Goal: Information Seeking & Learning: Understand process/instructions

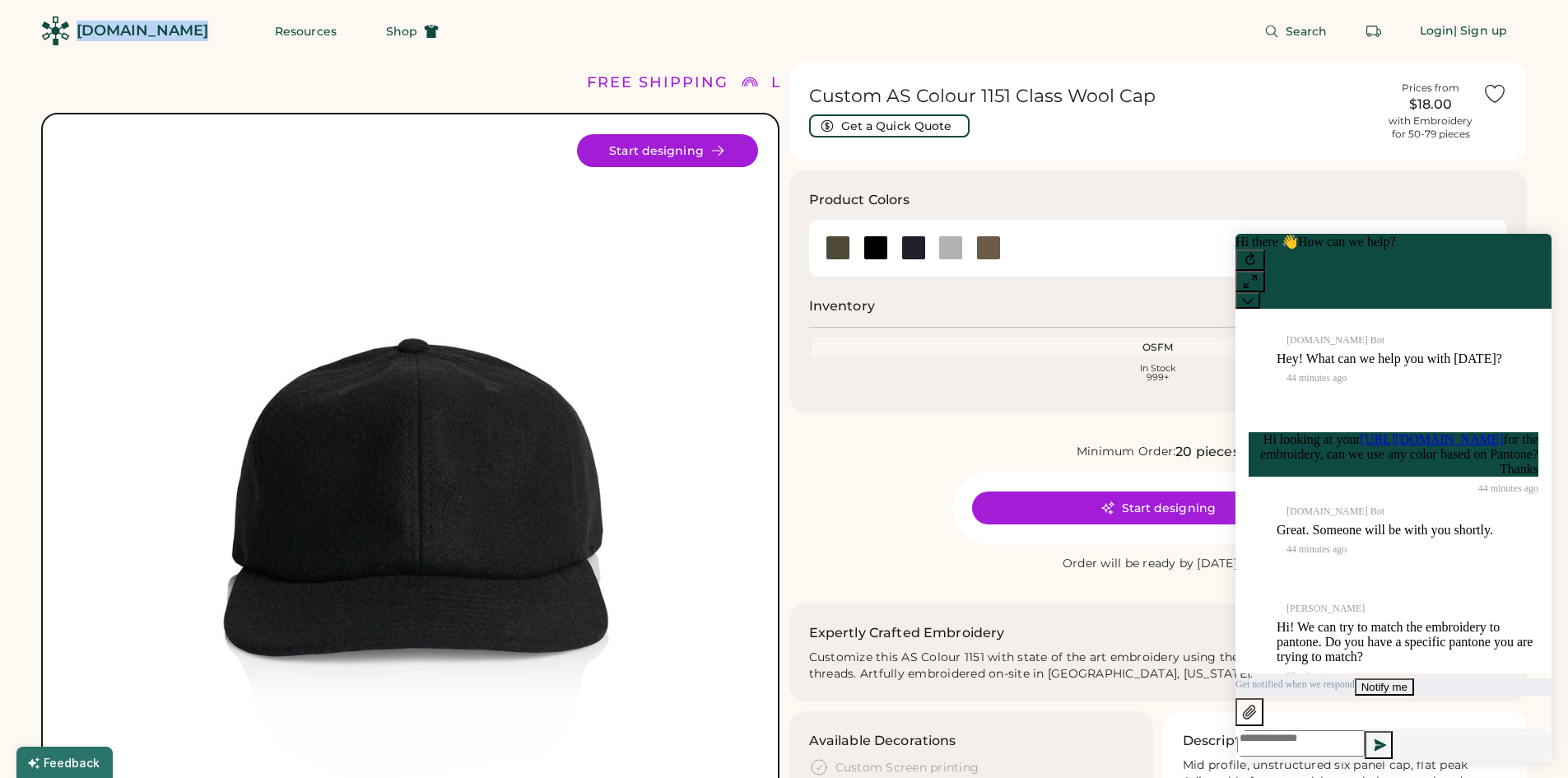
scroll to position [132, 0]
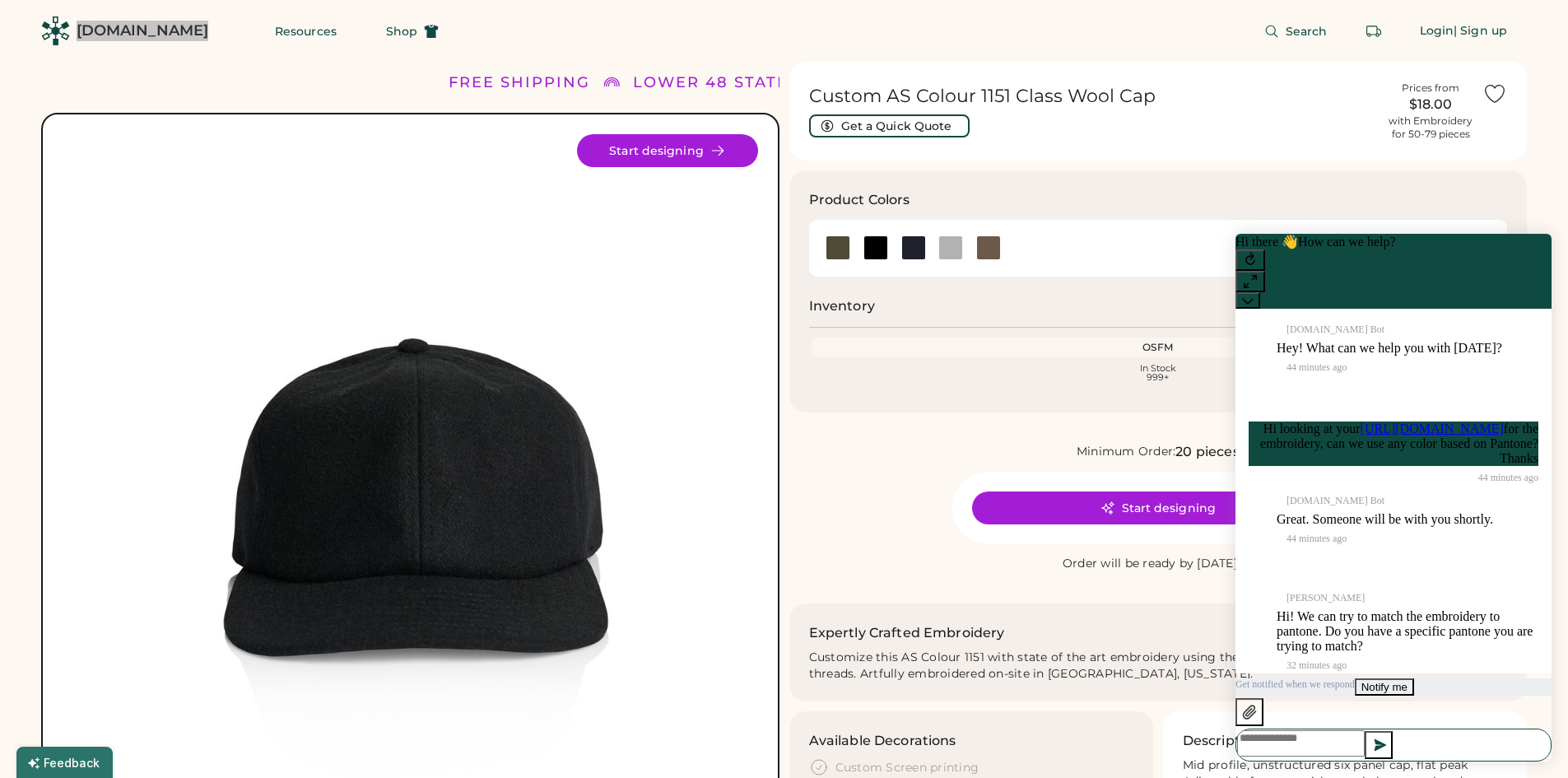
click at [1364, 733] on textarea at bounding box center [1300, 743] width 128 height 27
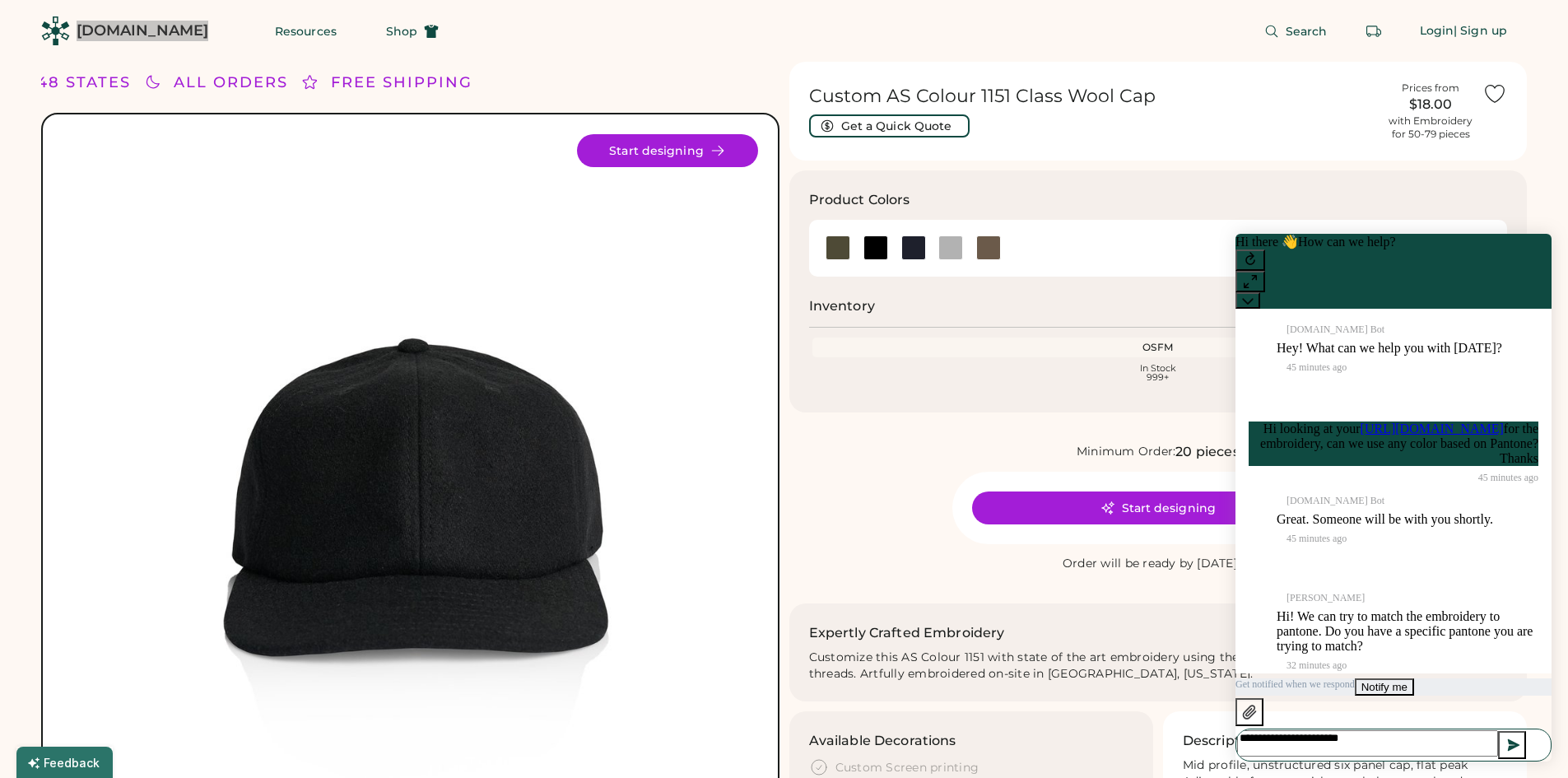
type textarea "**********"
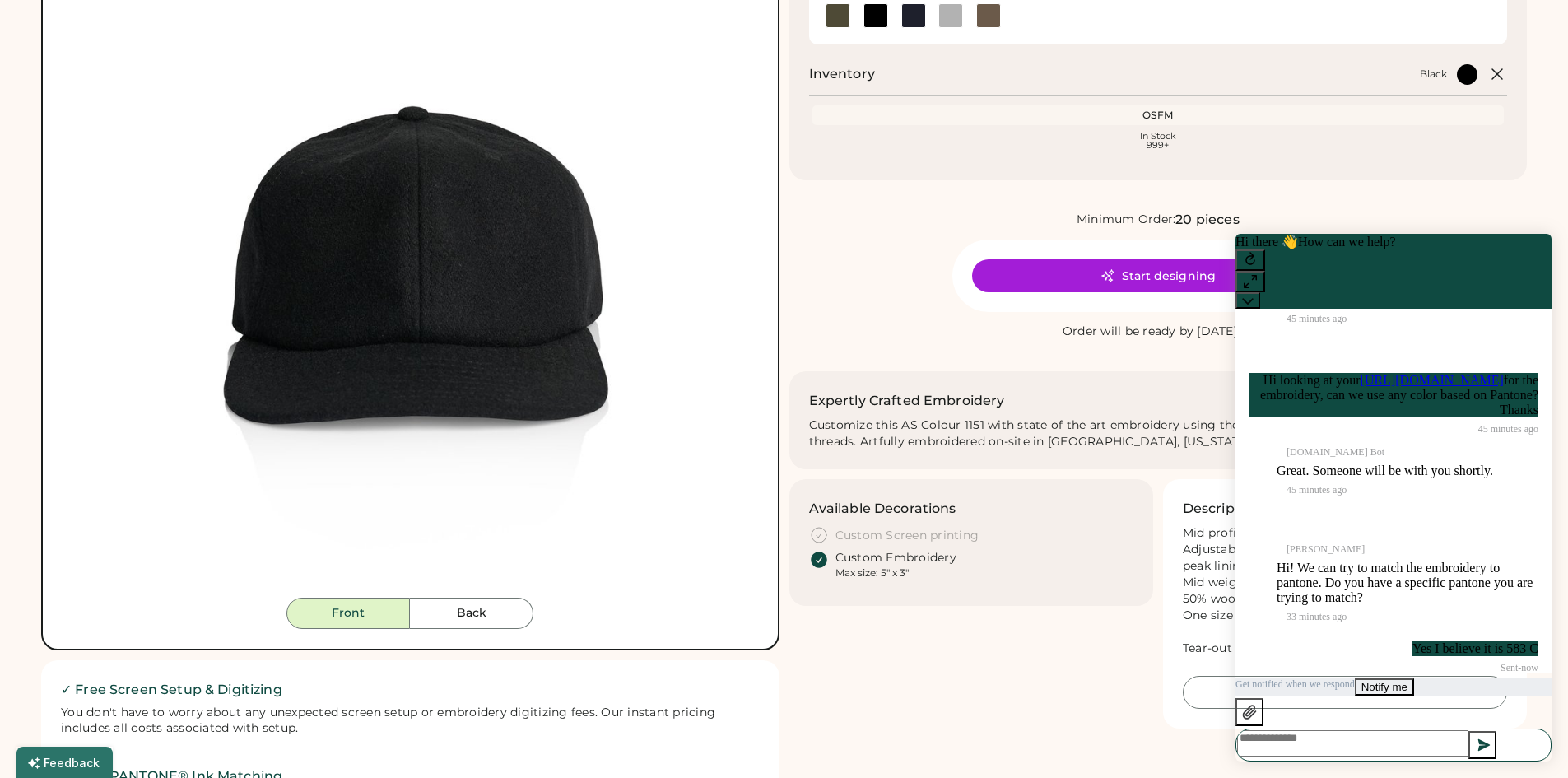
scroll to position [247, 0]
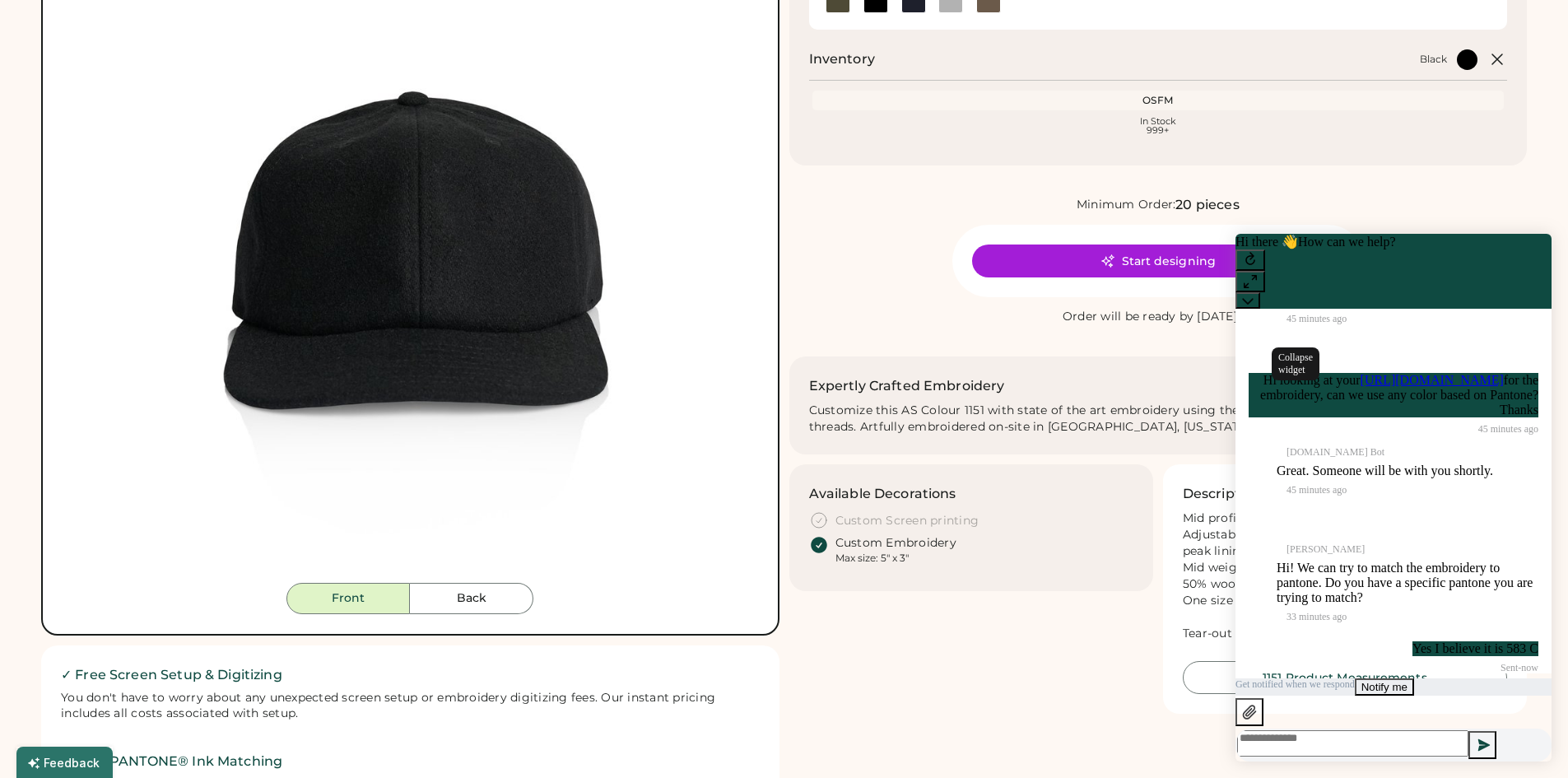
click at [1253, 295] on icon at bounding box center [1247, 301] width 12 height 12
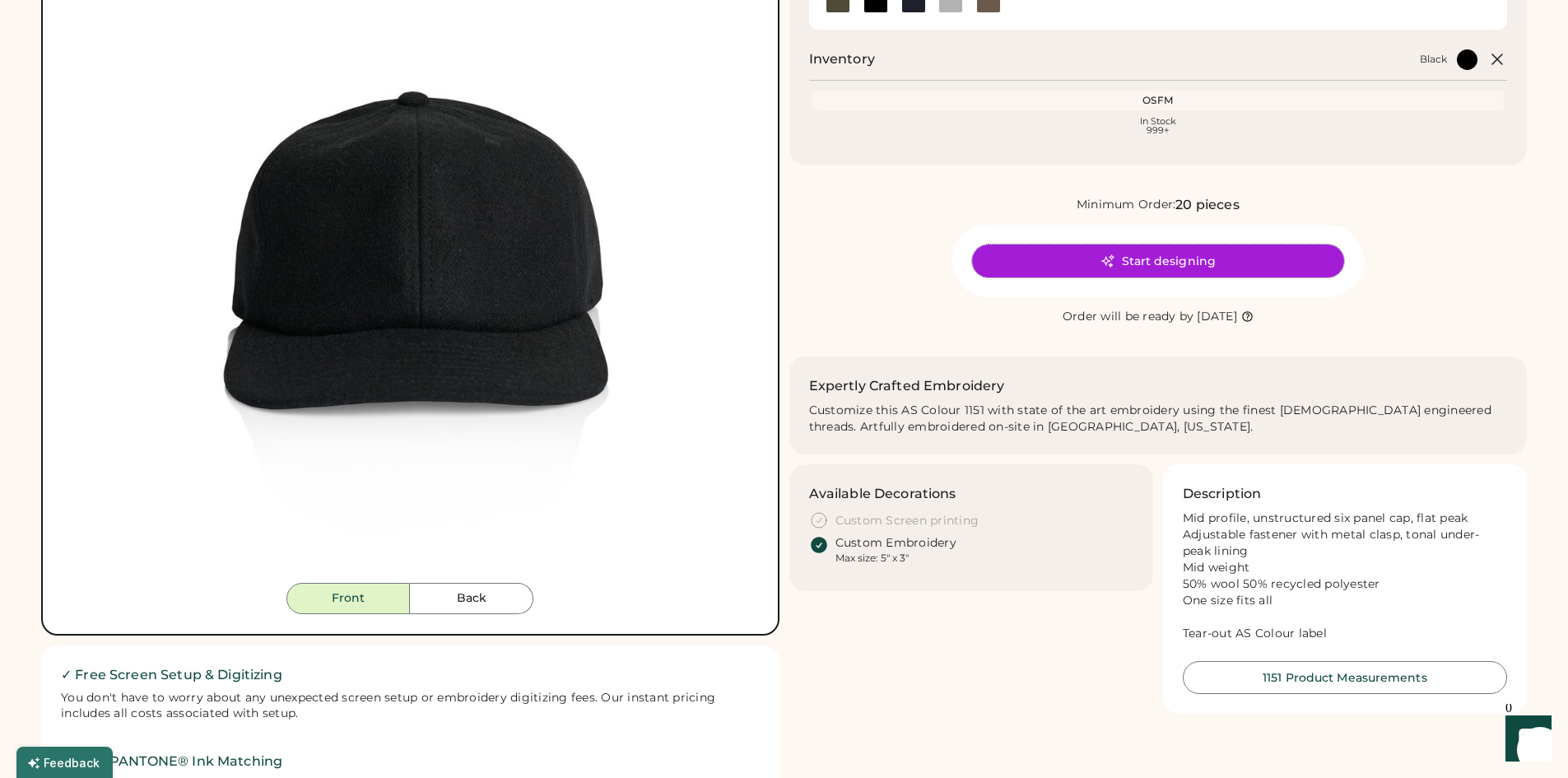
click at [1193, 263] on button "Start designing" at bounding box center [1158, 260] width 372 height 32
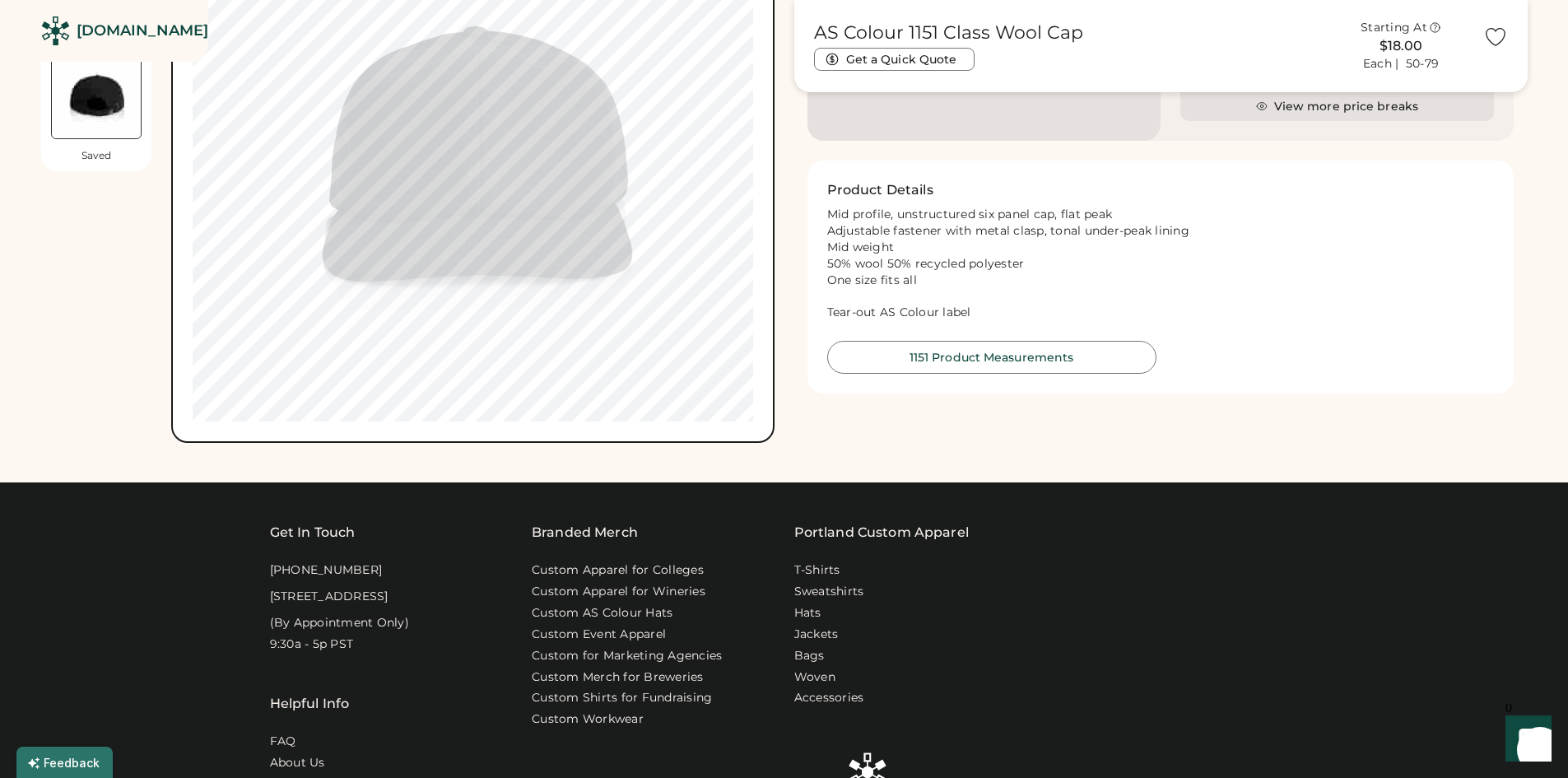
click at [1527, 738] on icon "Launch Front Chat" at bounding box center [1528, 738] width 46 height 46
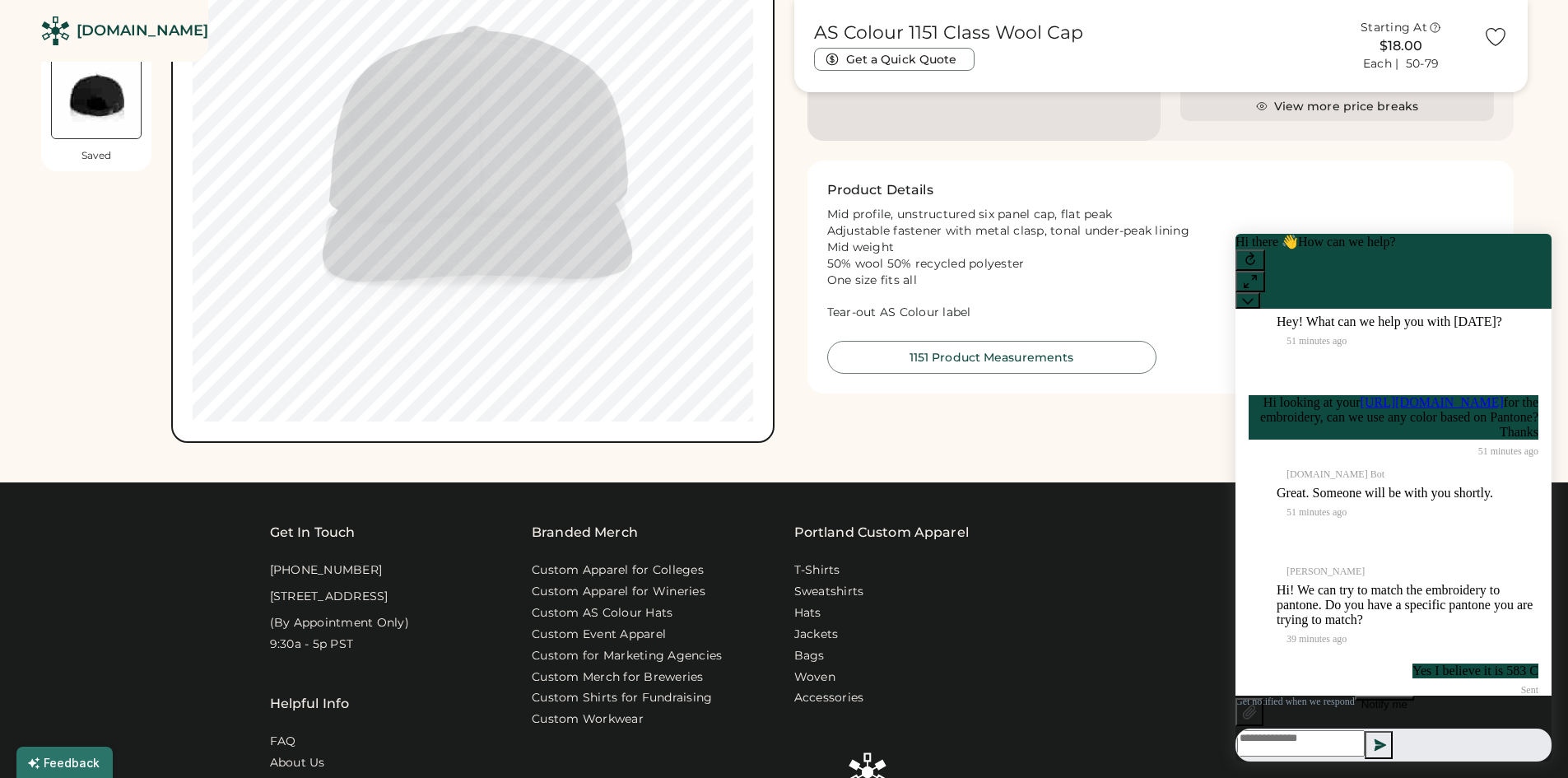
click at [1364, 741] on textarea at bounding box center [1300, 743] width 128 height 27
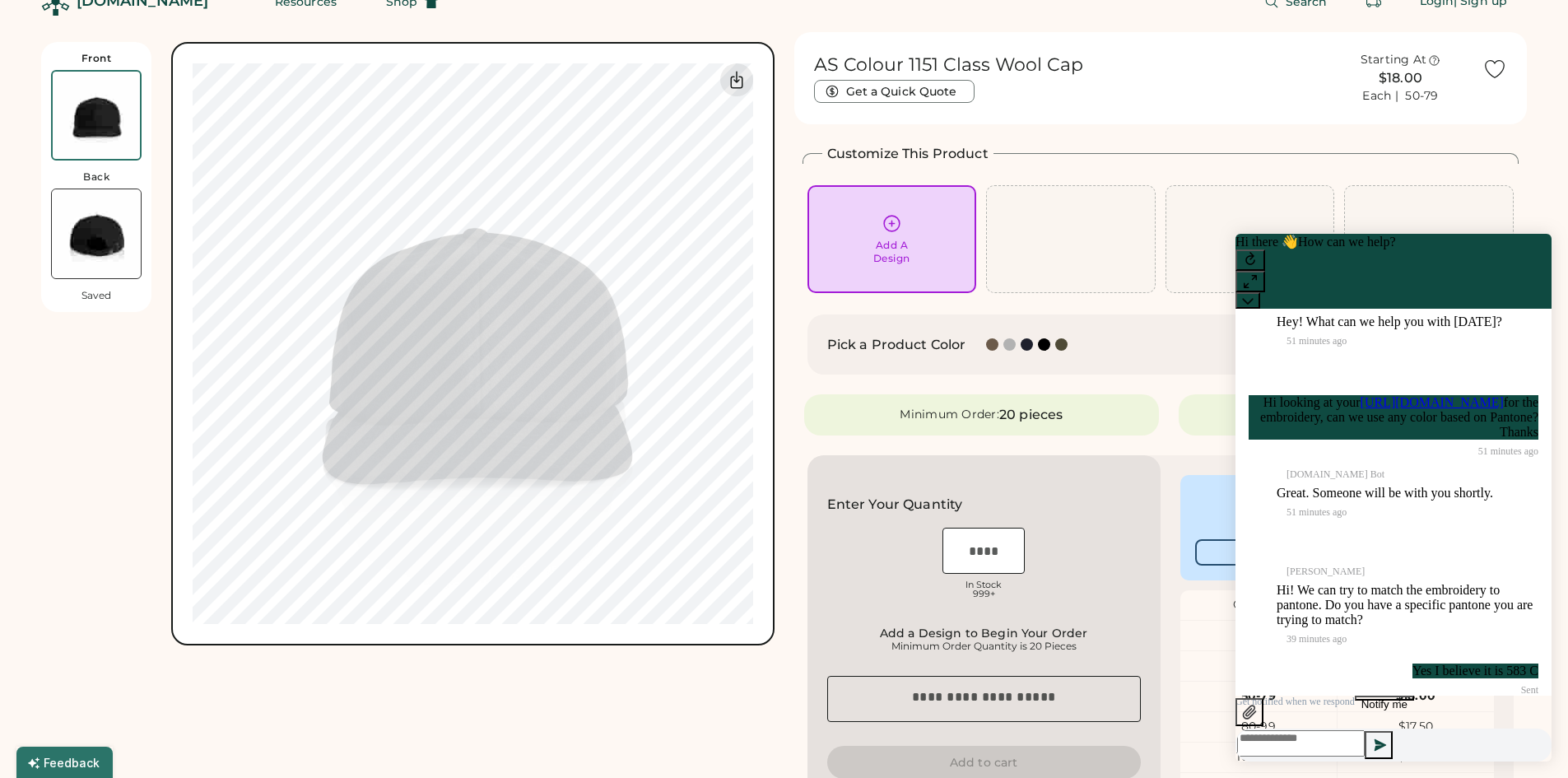
scroll to position [0, 0]
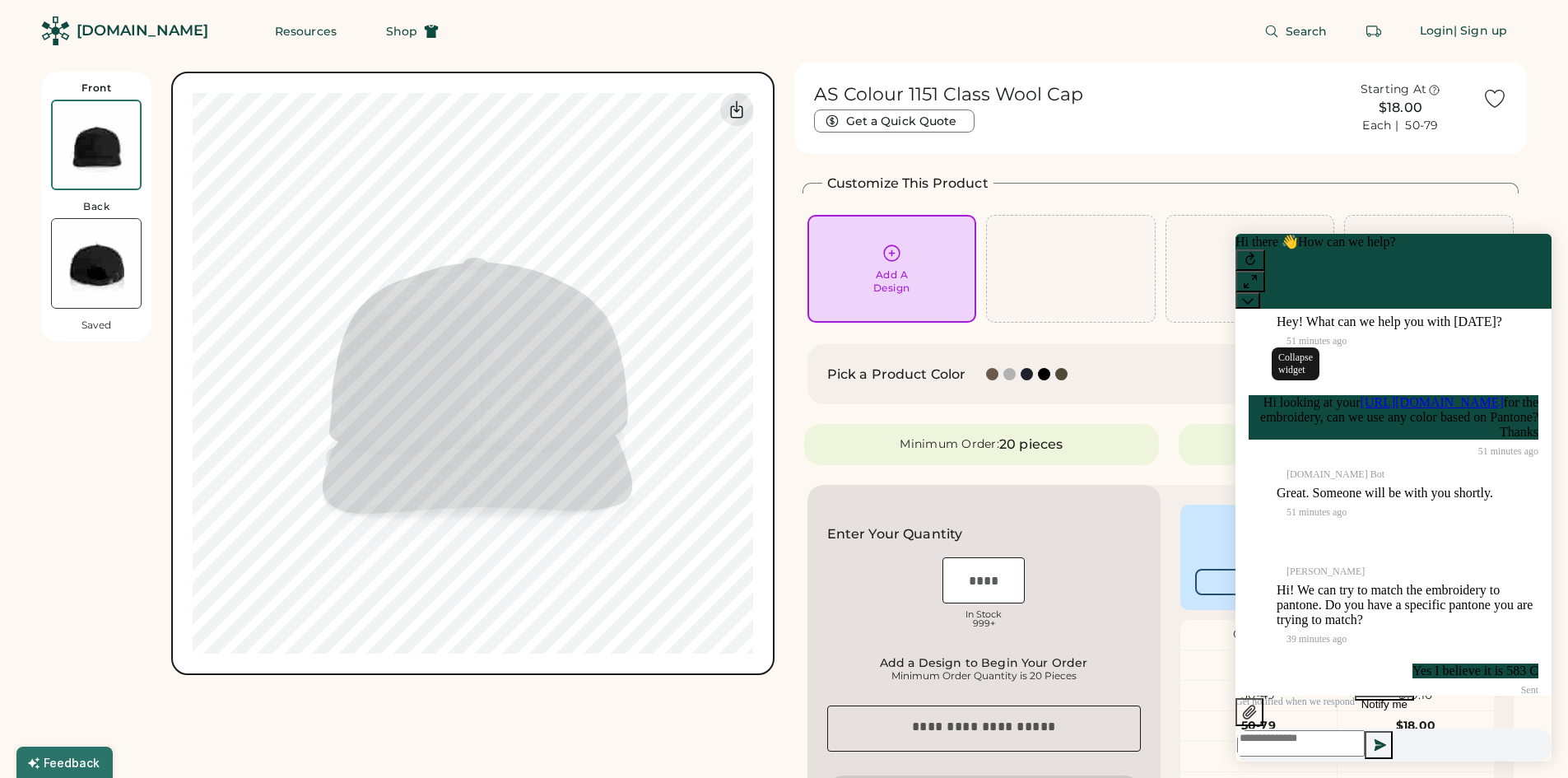
click at [1253, 295] on icon at bounding box center [1247, 301] width 12 height 12
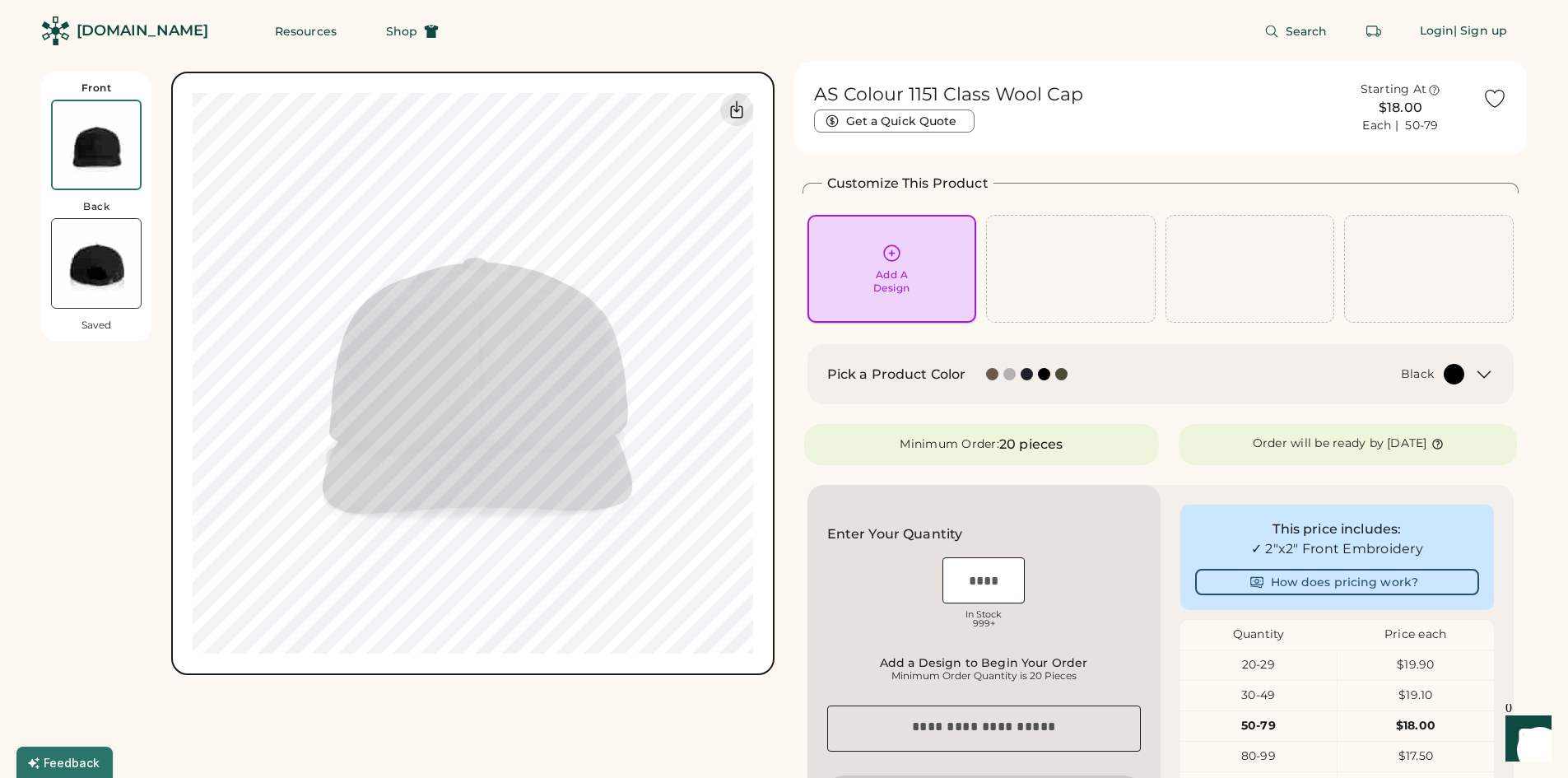
click at [915, 268] on div "Add A Design" at bounding box center [891, 269] width 147 height 52
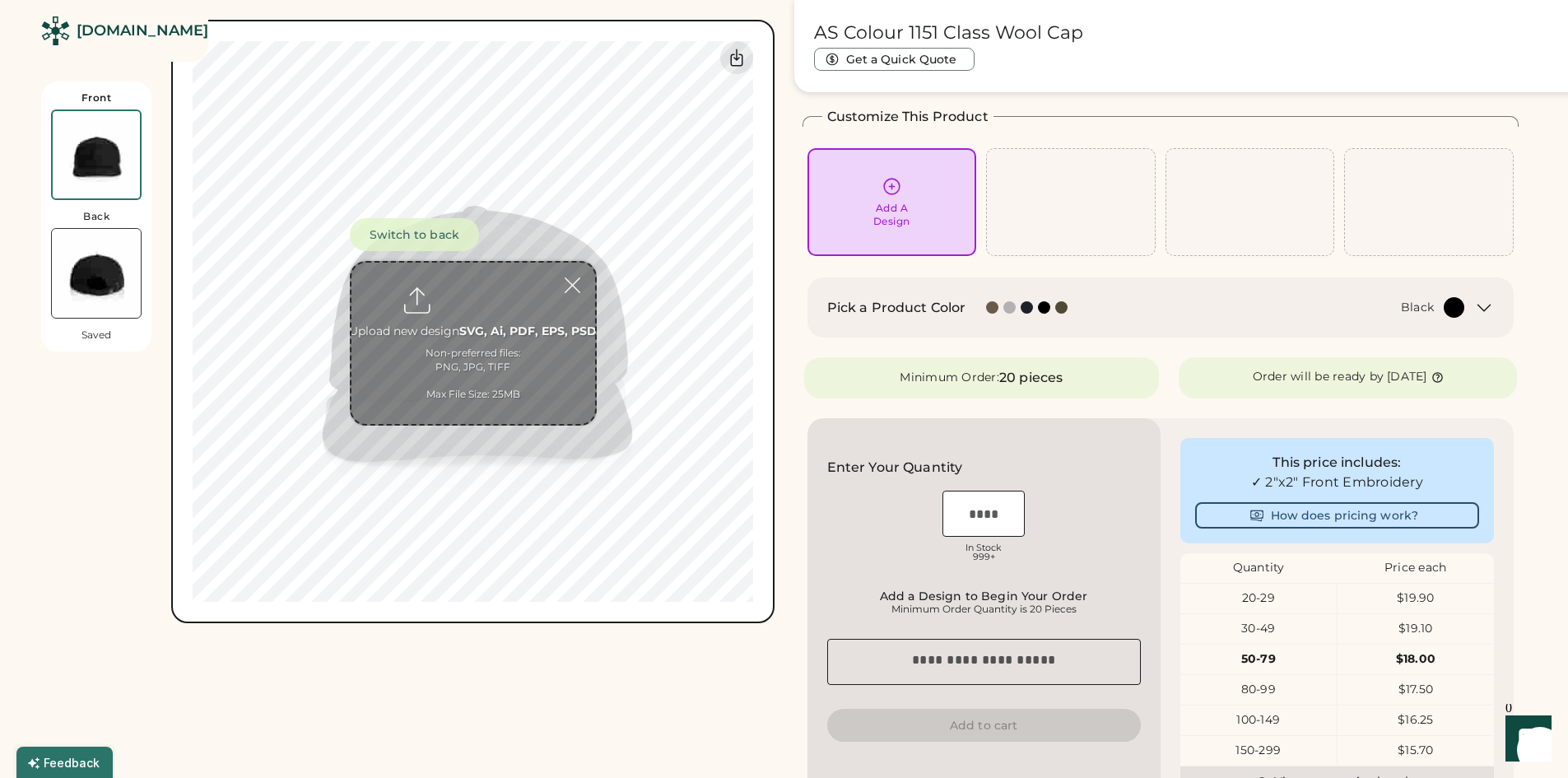
scroll to position [72, 0]
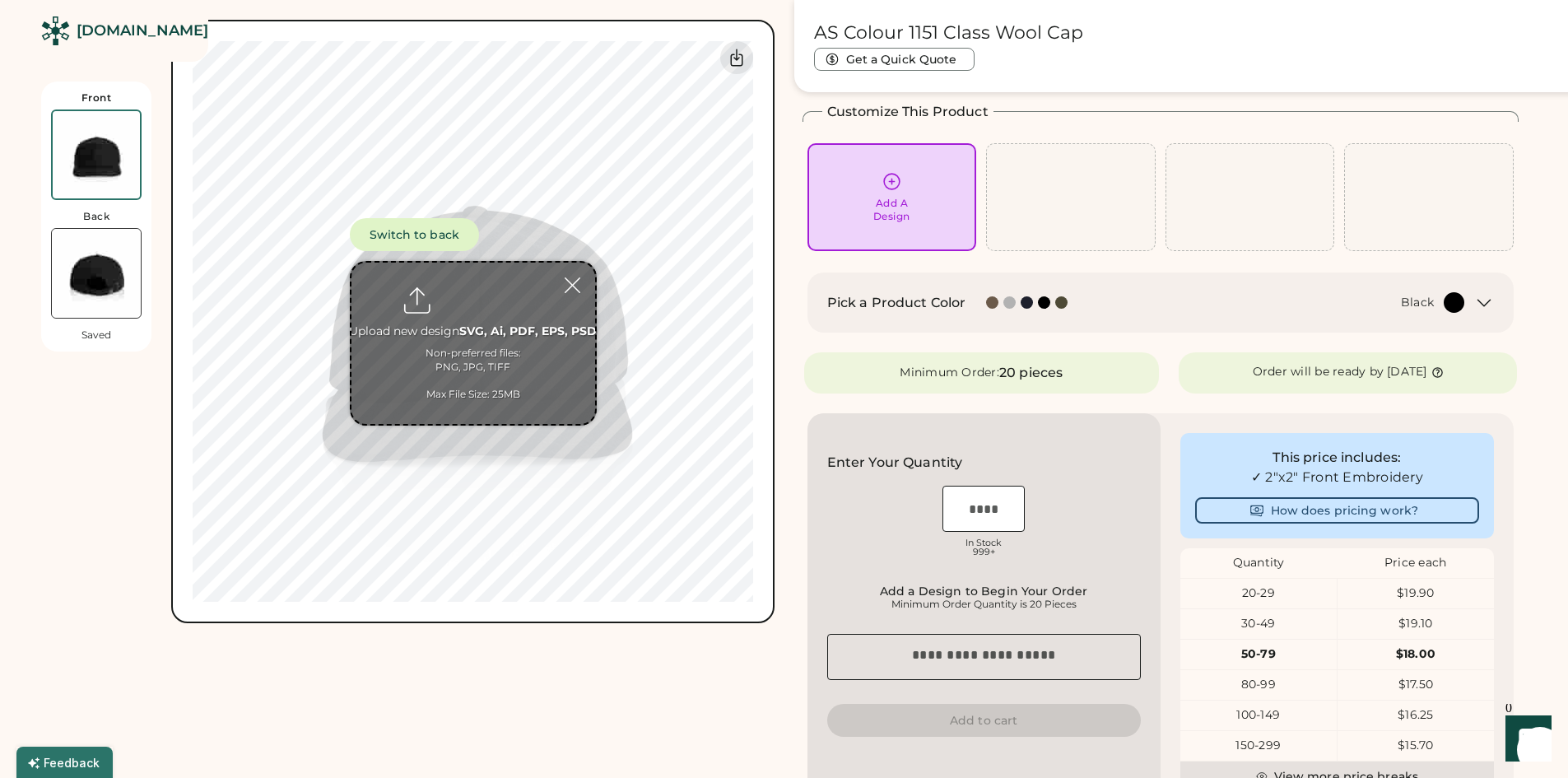
click at [1530, 745] on icon "Launch Front Chat" at bounding box center [1528, 738] width 46 height 46
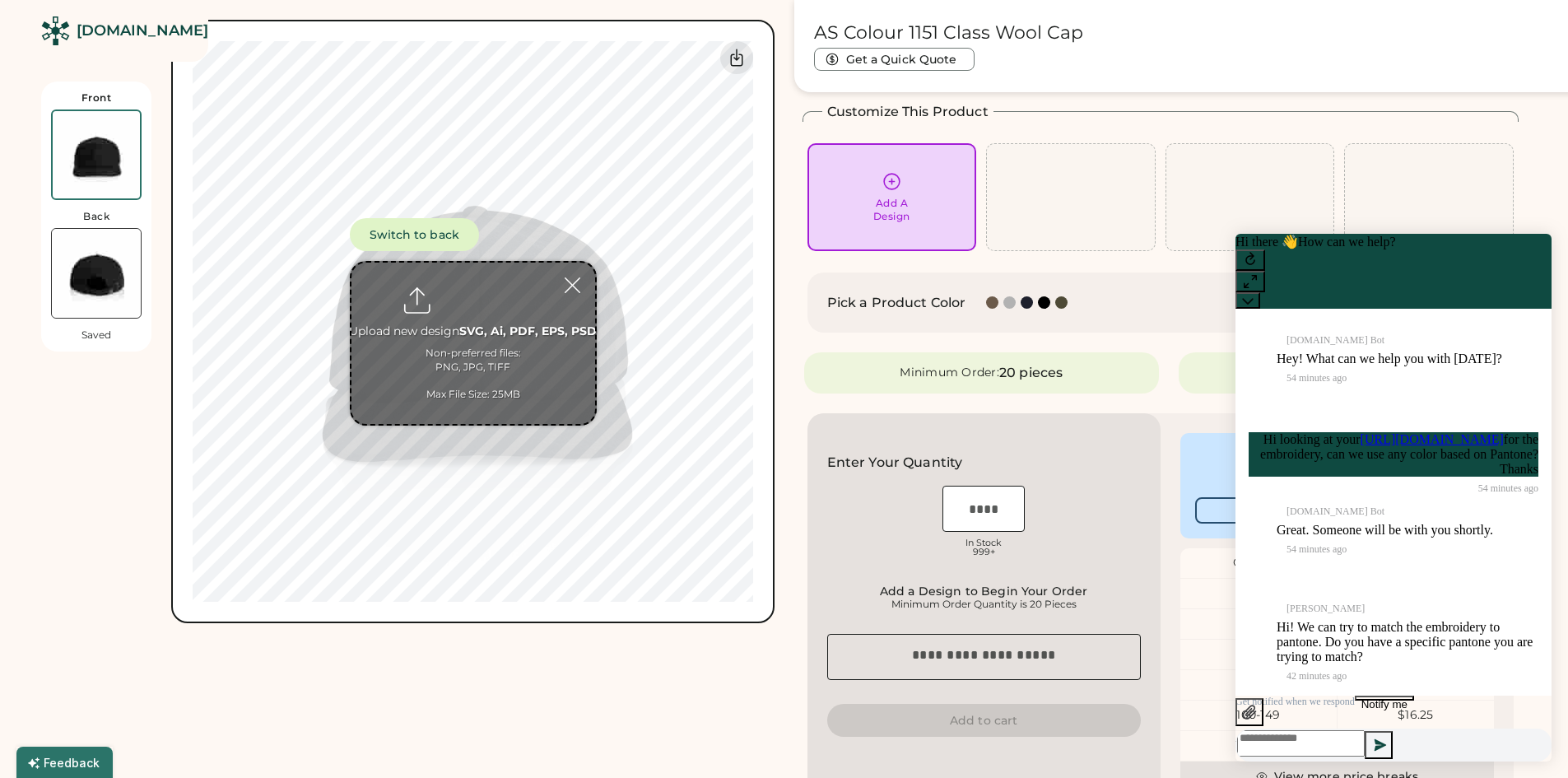
scroll to position [155, 0]
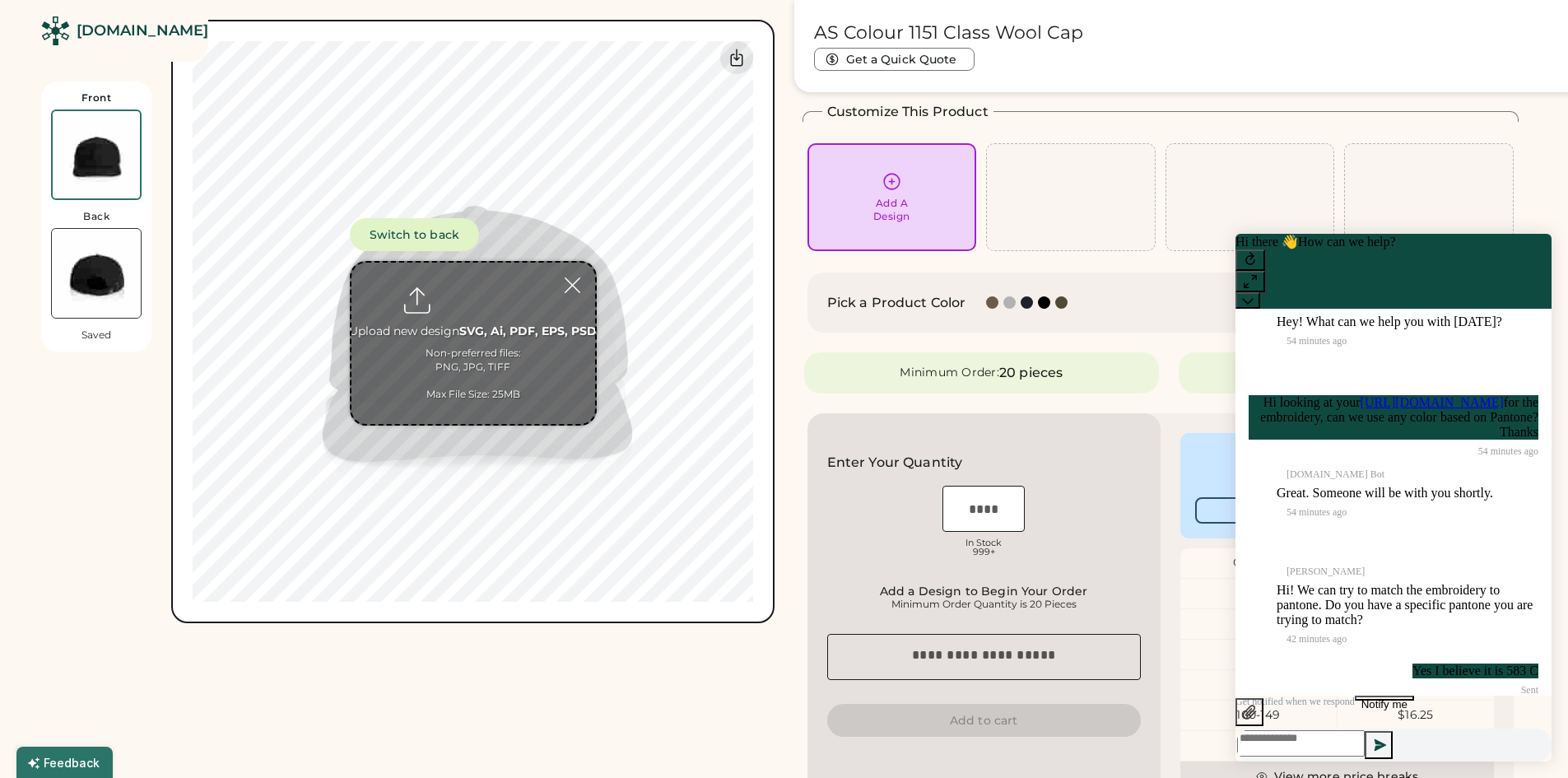
click at [1423, 748] on div at bounding box center [1393, 728] width 316 height 66
drag, startPoint x: 1419, startPoint y: 737, endPoint x: 1443, endPoint y: 727, distance: 26.0
click at [1364, 735] on textarea at bounding box center [1300, 743] width 128 height 27
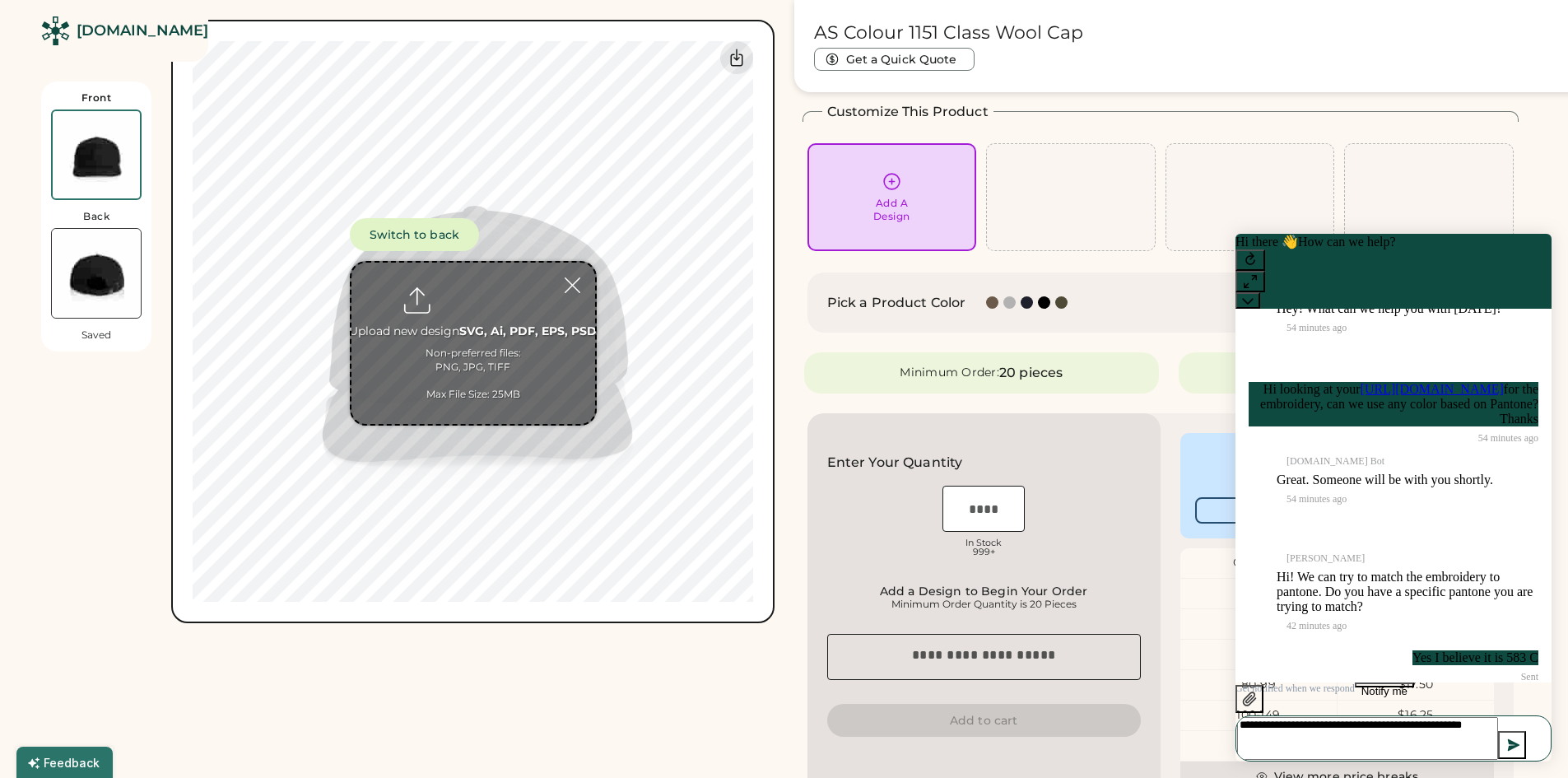
type textarea "**********"
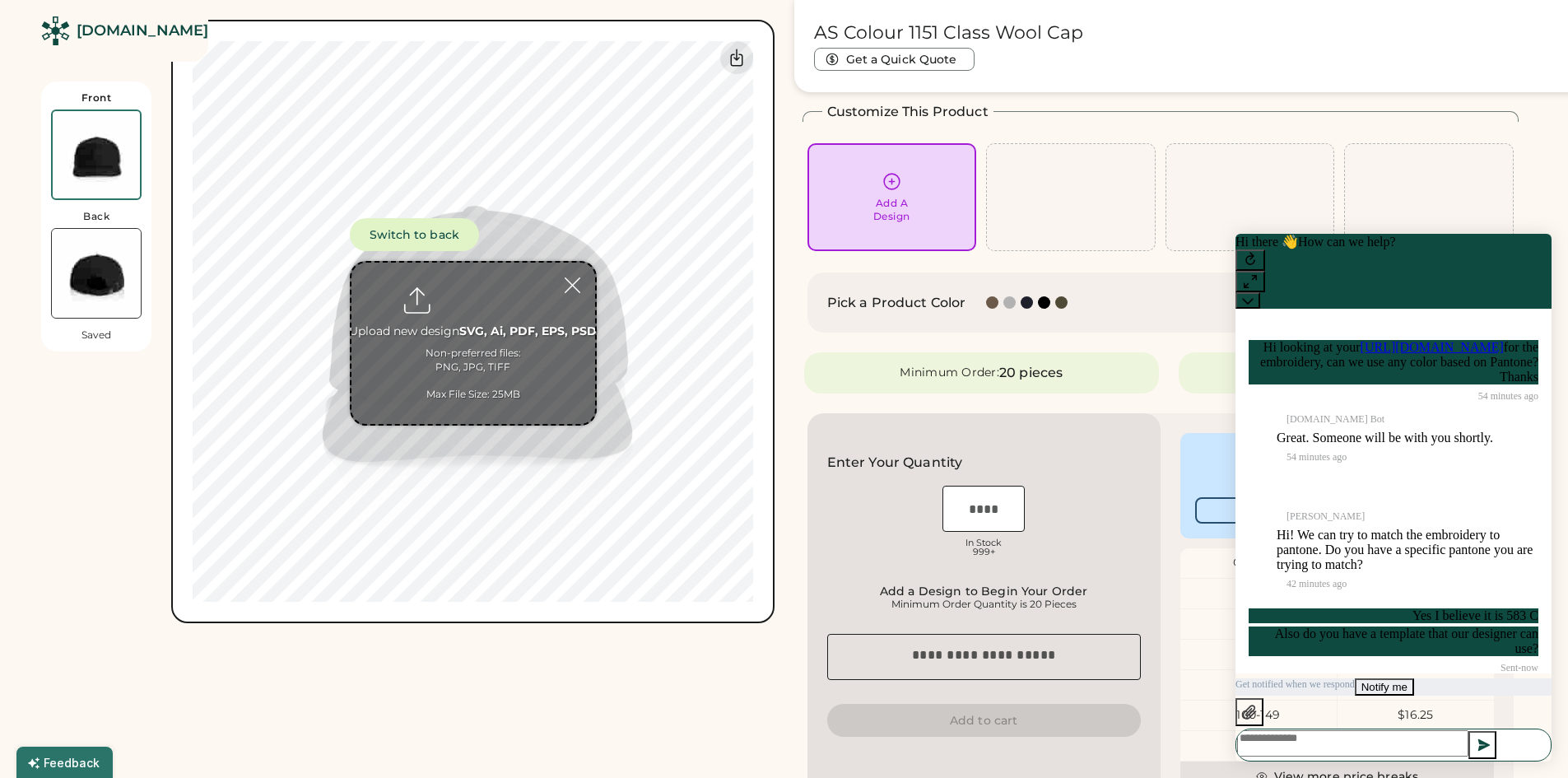
scroll to position [244, 0]
click at [914, 192] on div "Add A Design" at bounding box center [891, 197] width 147 height 52
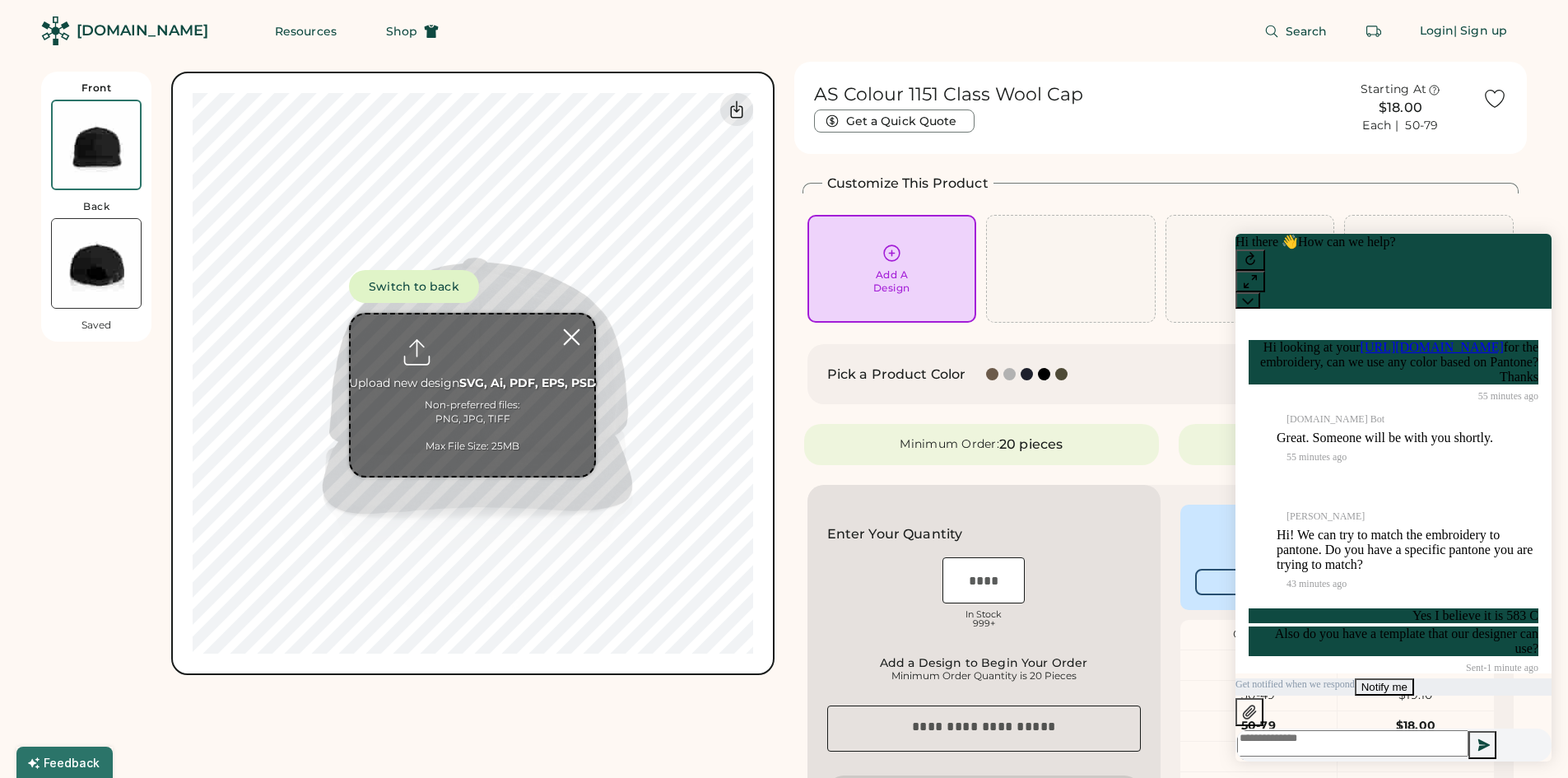
click at [574, 339] on div at bounding box center [571, 336] width 29 height 29
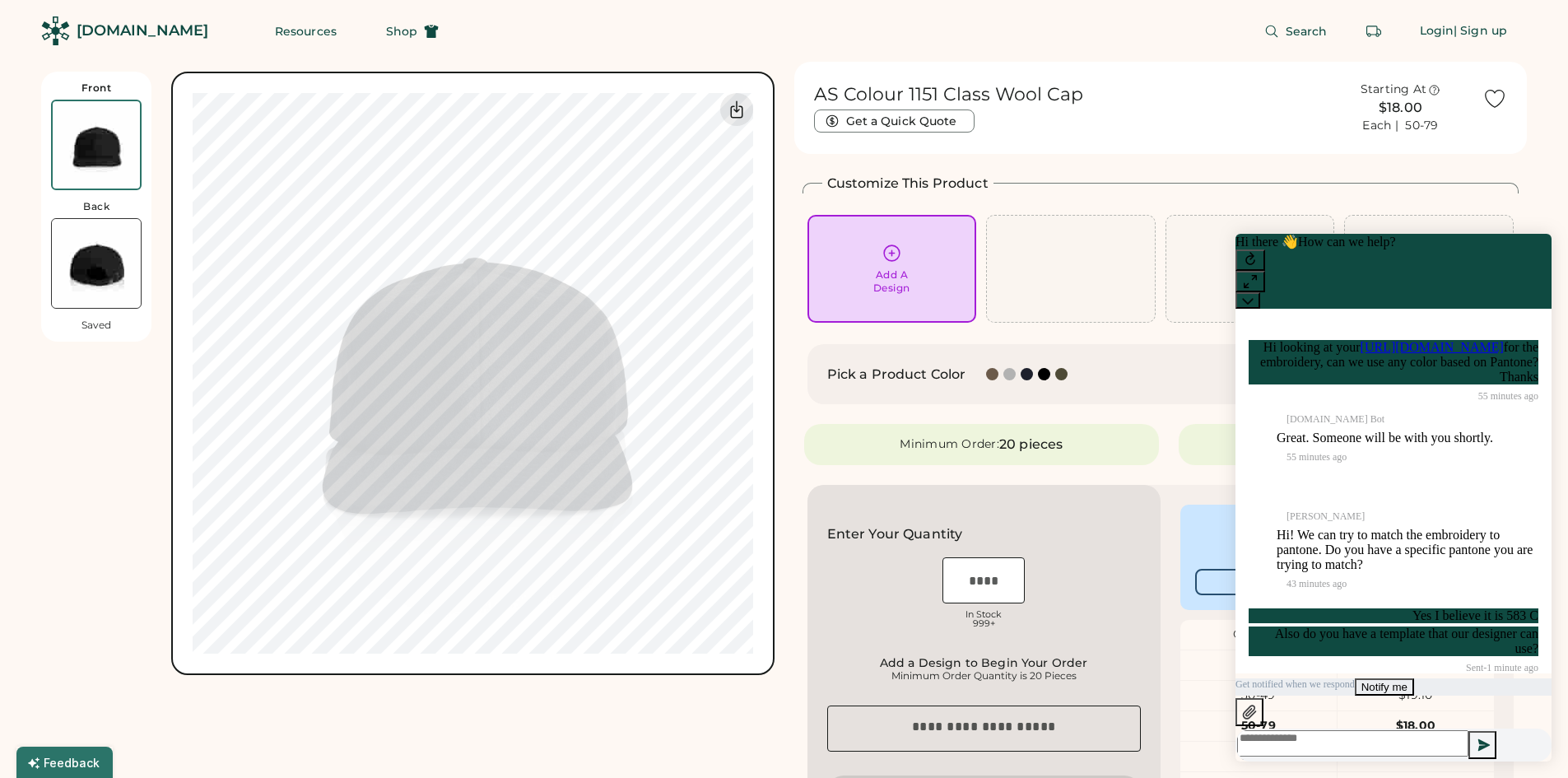
click at [888, 274] on div "Add A Design" at bounding box center [892, 281] width 37 height 27
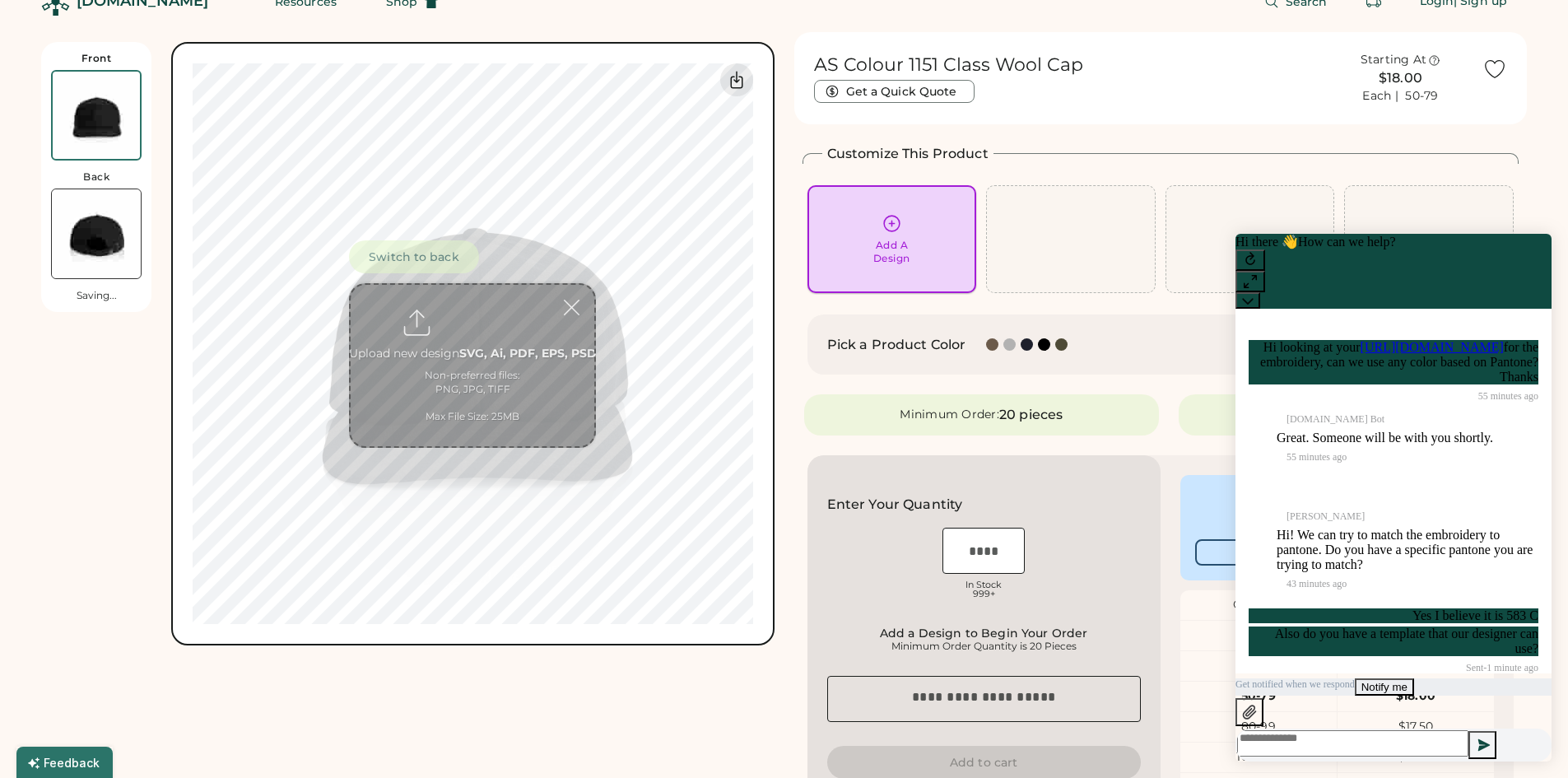
scroll to position [72, 0]
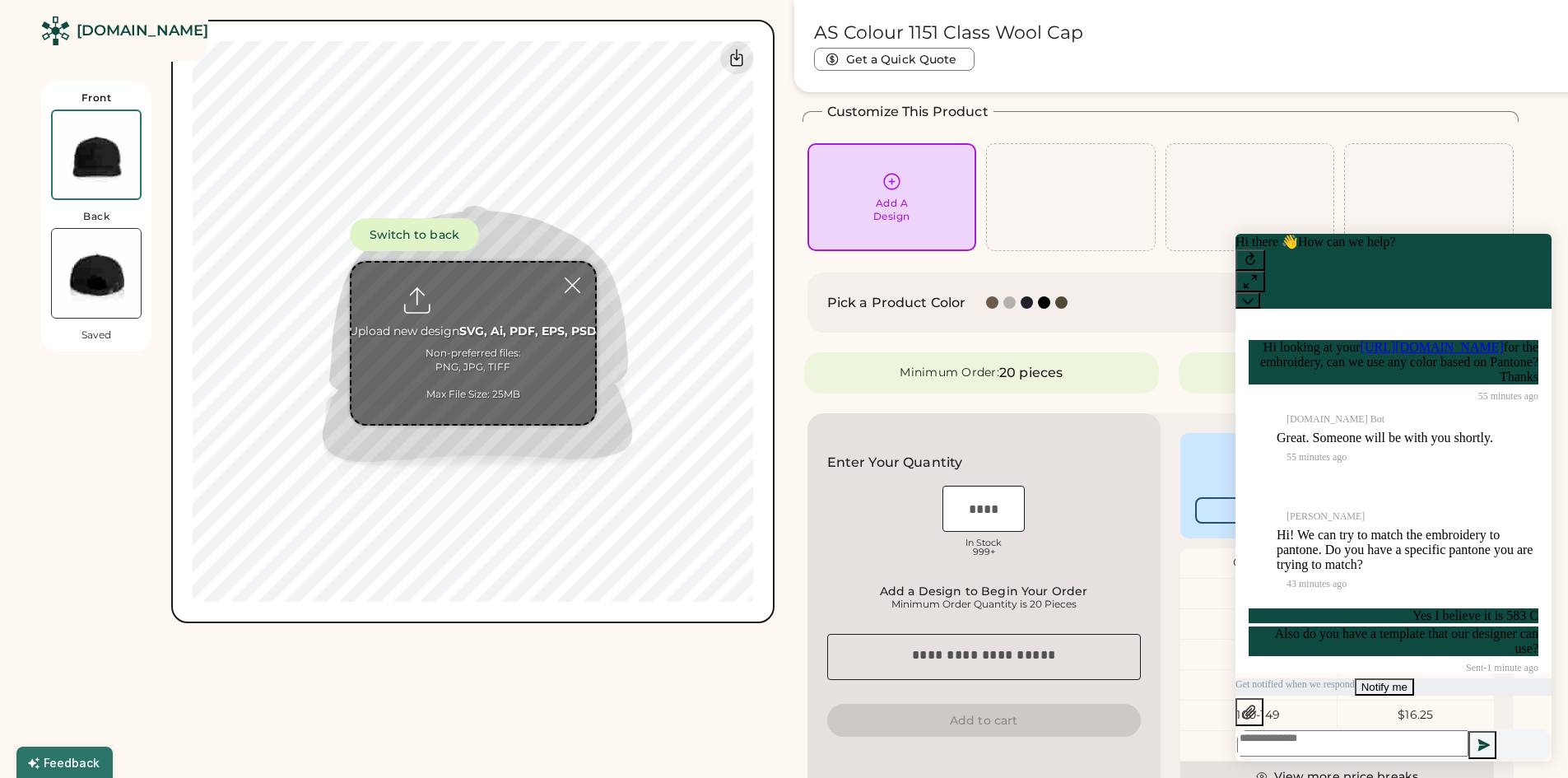
click at [468, 300] on input "file" at bounding box center [473, 343] width 244 height 161
drag, startPoint x: 1530, startPoint y: 254, endPoint x: 2749, endPoint y: 471, distance: 1238.2
click at [1260, 292] on button at bounding box center [1247, 300] width 25 height 17
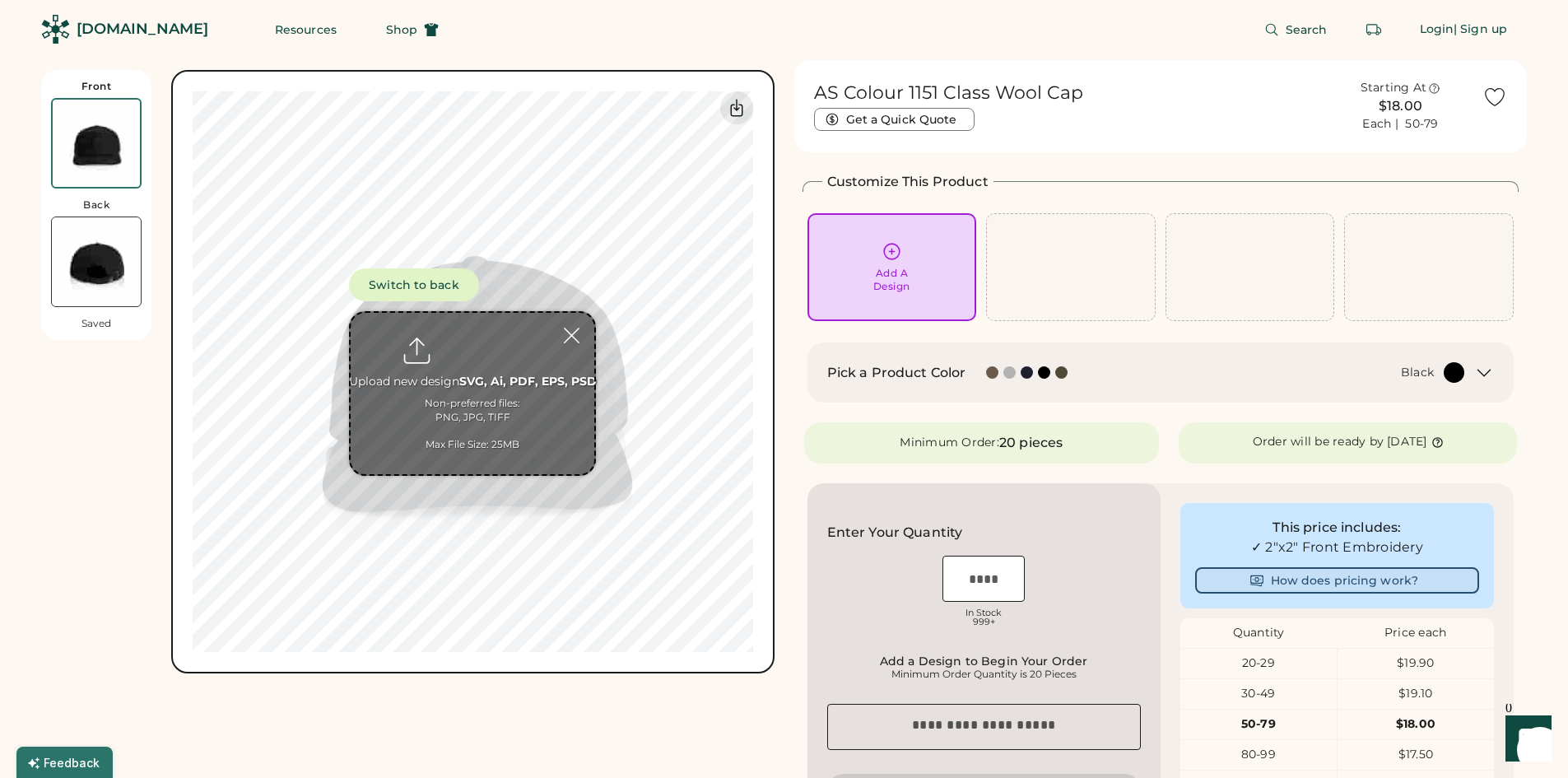
scroll to position [0, 0]
click at [1530, 746] on icon "Launch Front Chat" at bounding box center [1528, 738] width 46 height 46
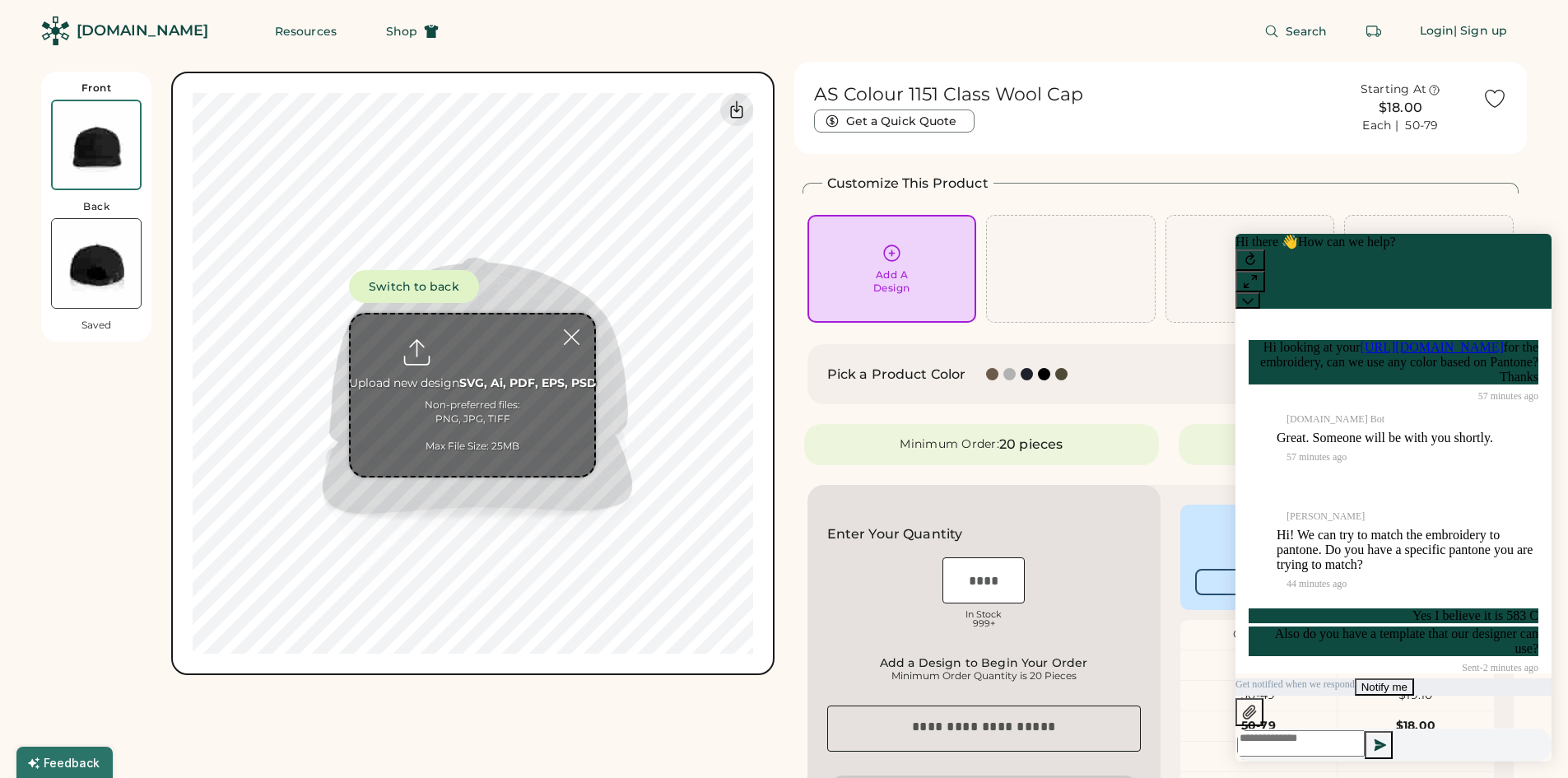
scroll to position [244, 0]
click at [627, 654] on div "Switch to back Upload new design SVG, Ai, PDF, EPS, PSD Non-preferred files: PN…" at bounding box center [472, 373] width 603 height 603
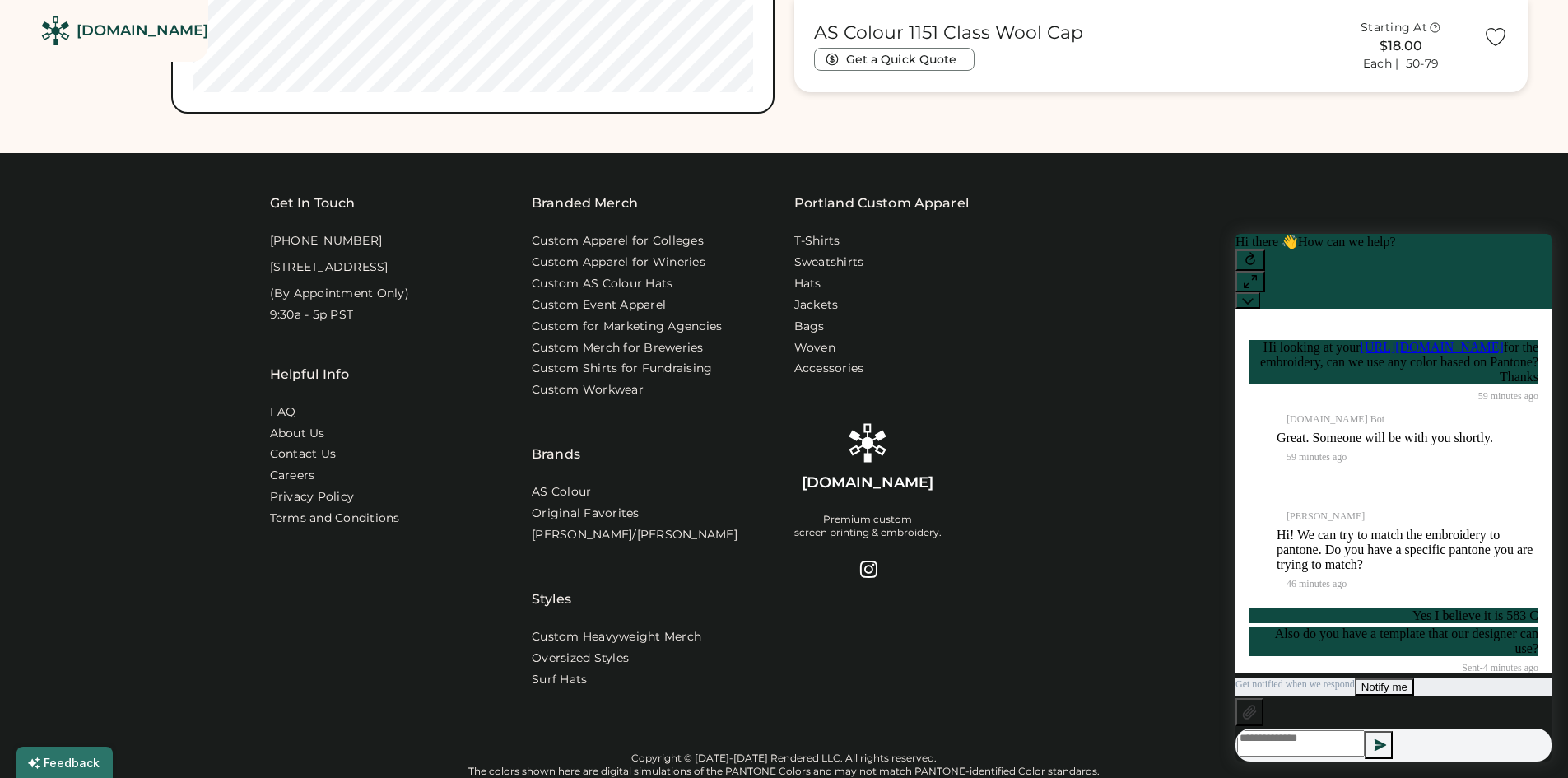
scroll to position [988, 0]
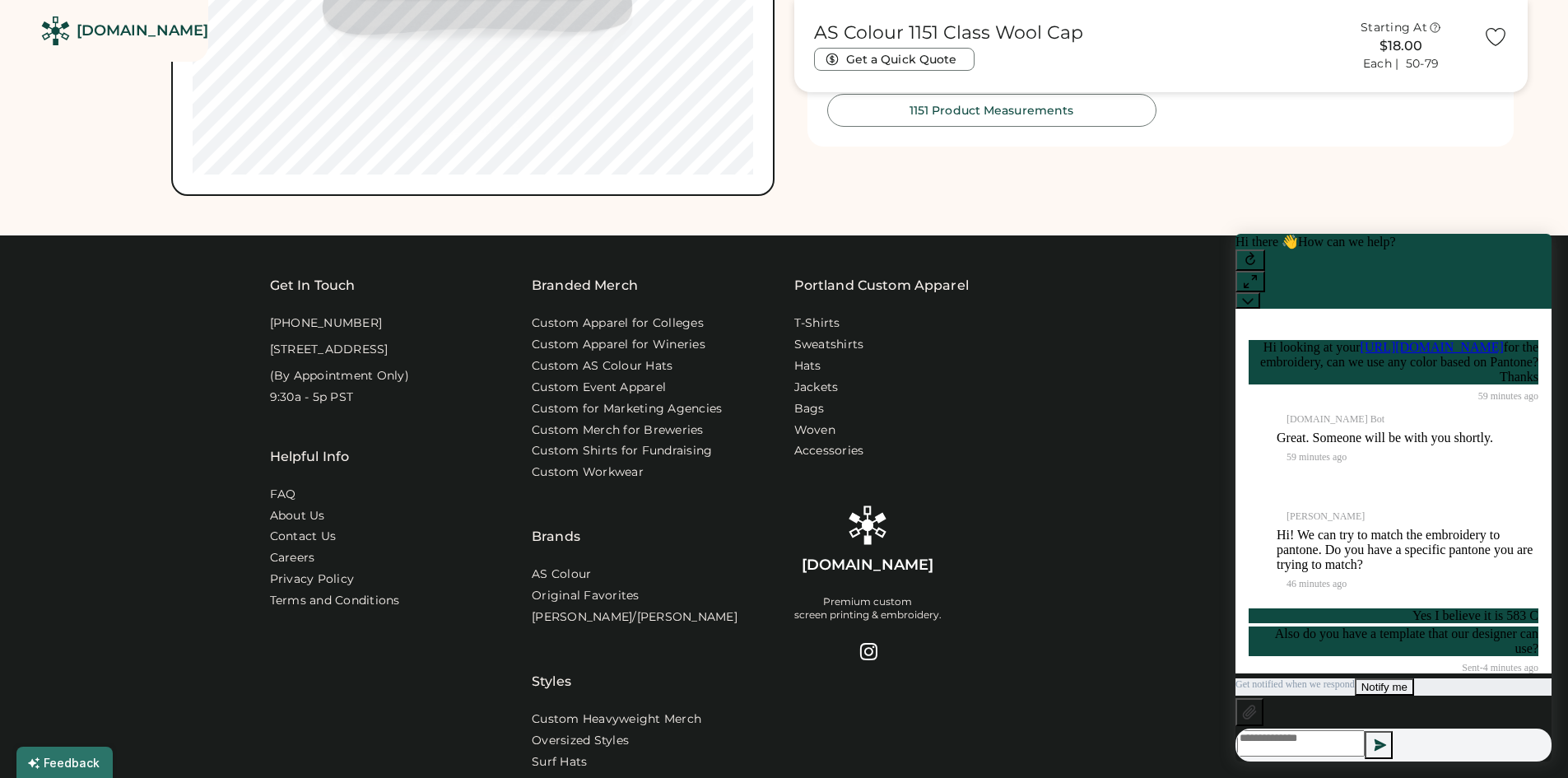
drag, startPoint x: 400, startPoint y: 365, endPoint x: 256, endPoint y: 351, distance: 144.7
click at [256, 351] on div "Get In Touch 1-888-299-3595 916 SE 34th Ave, STE 300 Portland, OR 97214 (By App…" at bounding box center [784, 624] width 1568 height 778
drag, startPoint x: 379, startPoint y: 499, endPoint x: 340, endPoint y: 382, distance: 123.3
click at [380, 498] on div "Helpful Info FAQ About Us Contact Us Careers Privacy Policy Terms and Conditions" at bounding box center [391, 525] width 243 height 241
drag, startPoint x: 389, startPoint y: 368, endPoint x: 266, endPoint y: 351, distance: 124.2
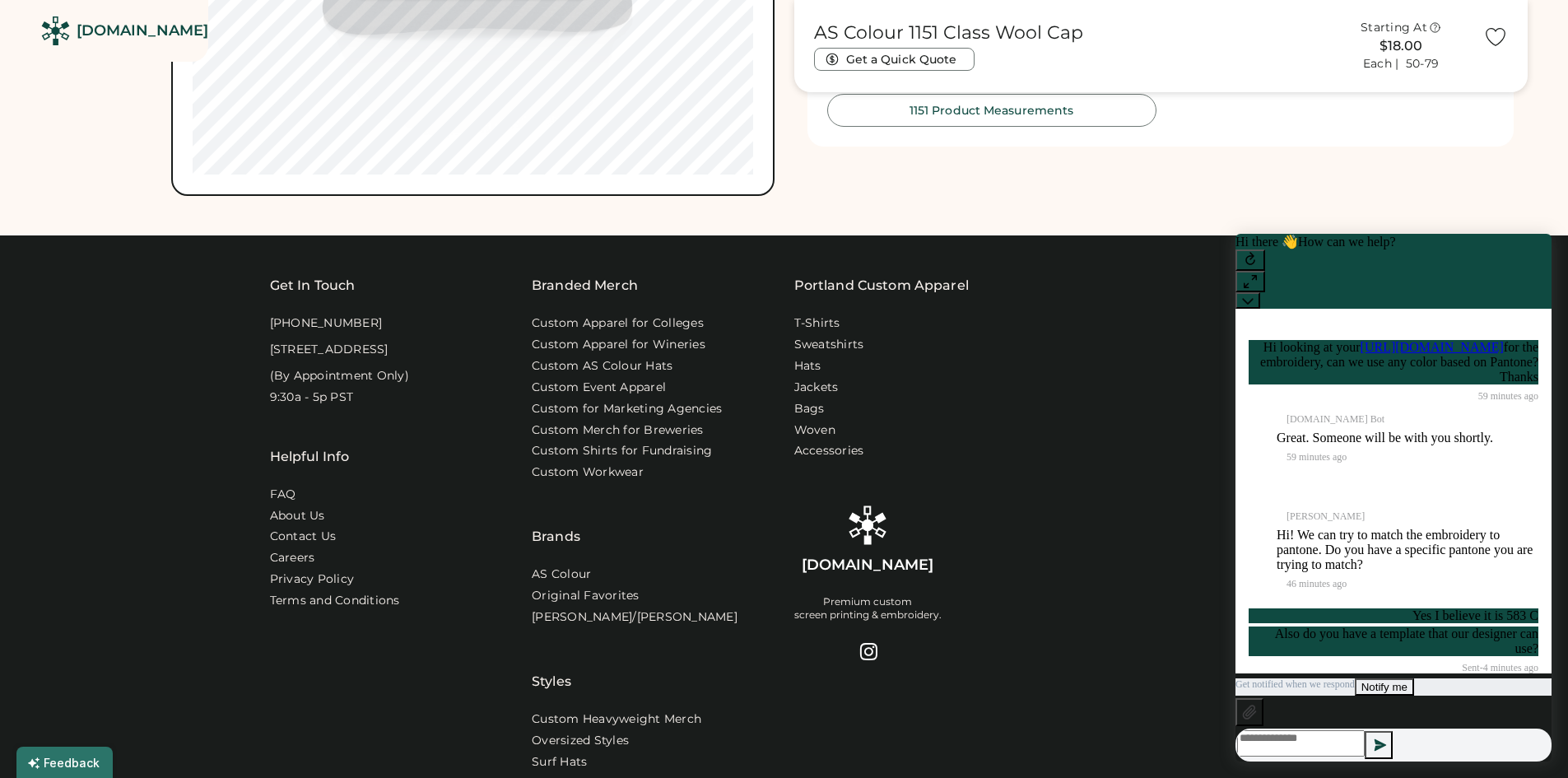
click at [266, 351] on div "Get In Touch 1-888-299-3595 916 SE 34th Ave, STE 300 Portland, OR 97214 (By App…" at bounding box center [784, 624] width 1568 height 778
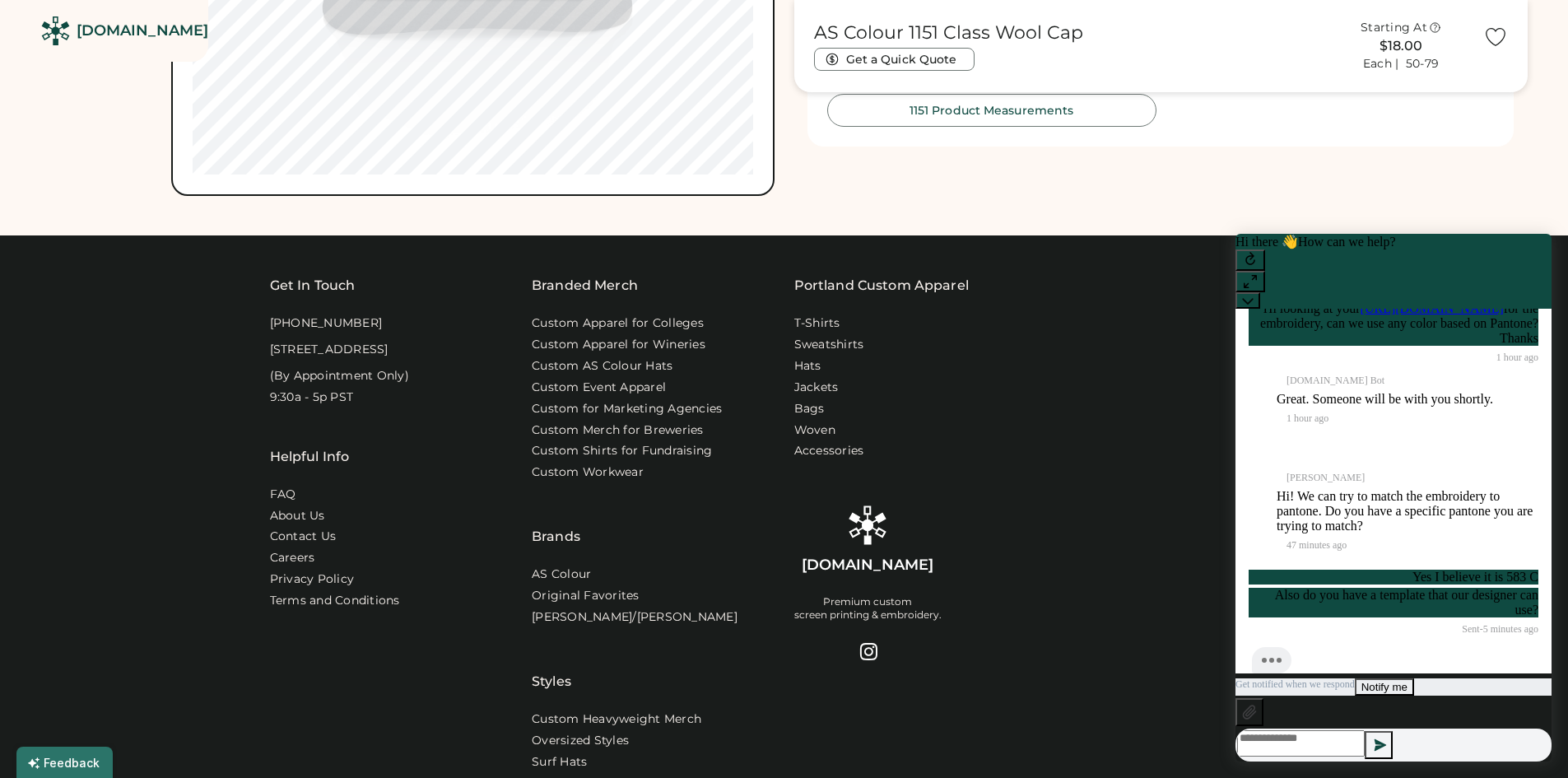
click at [427, 436] on div "Helpful Info FAQ About Us Contact Us Careers Privacy Policy Terms and Conditions" at bounding box center [391, 525] width 243 height 241
drag, startPoint x: 363, startPoint y: 321, endPoint x: 262, endPoint y: 310, distance: 101.6
click at [262, 310] on div "Get In Touch 1-888-299-3595 916 SE 34th Ave, STE 300 Portland, OR 97214 (By App…" at bounding box center [784, 624] width 1568 height 778
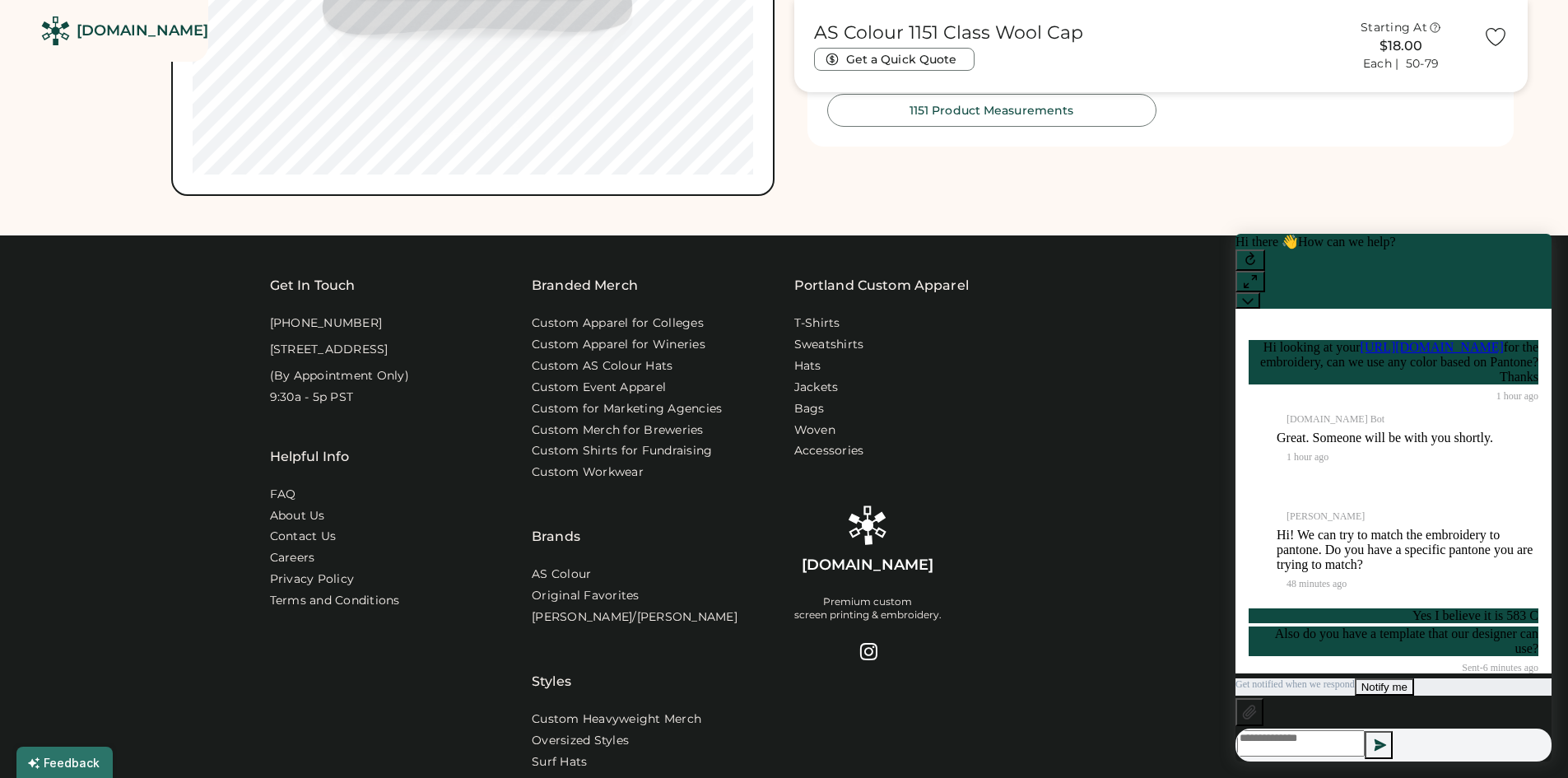
click at [935, 681] on div "Get In Touch 1-888-299-3595 916 SE 34th Ave, STE 300 Portland, OR 97214 (By App…" at bounding box center [784, 534] width 1029 height 518
click at [306, 524] on link "About Us" at bounding box center [298, 515] width 58 height 17
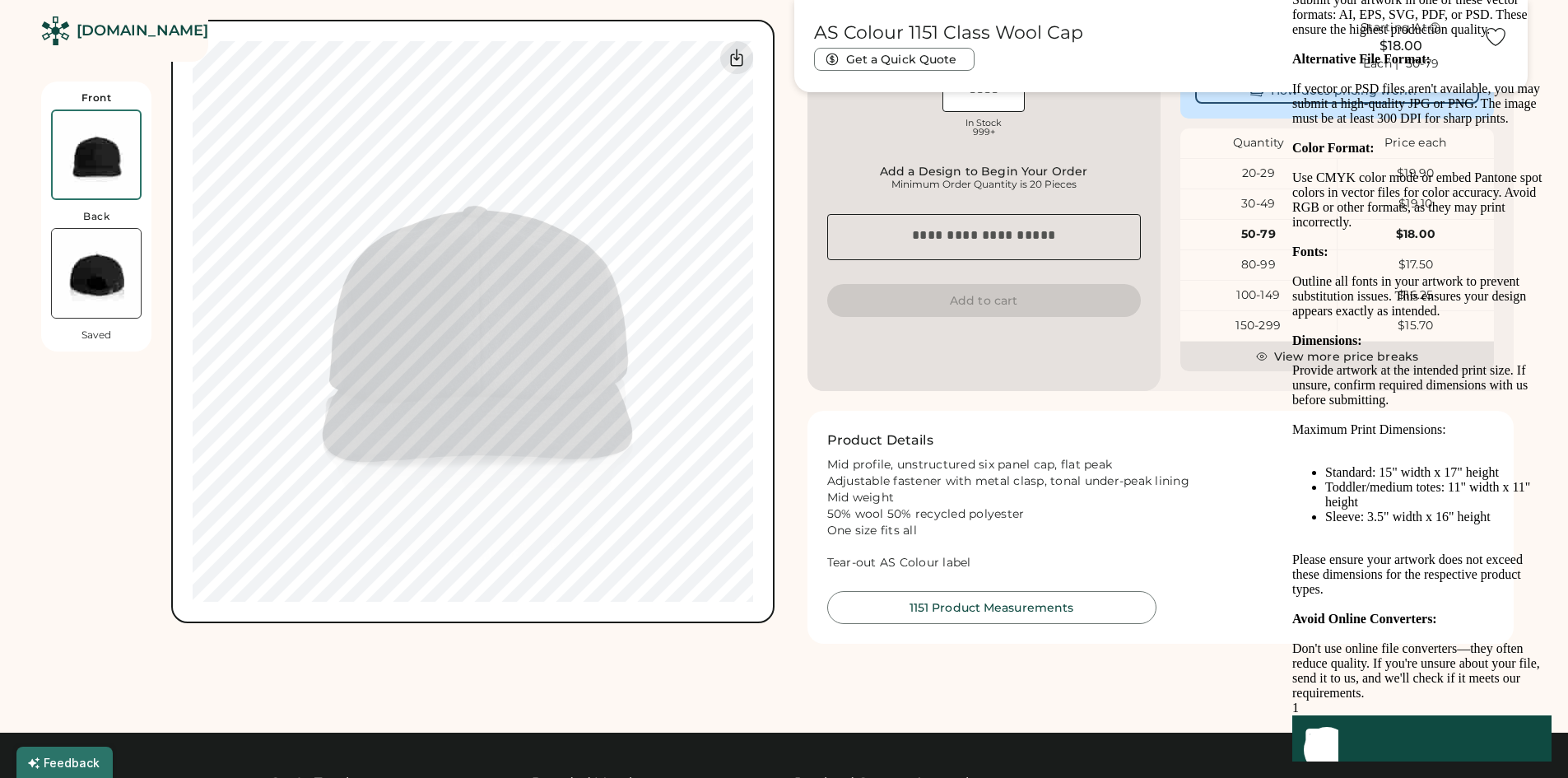
scroll to position [576, 0]
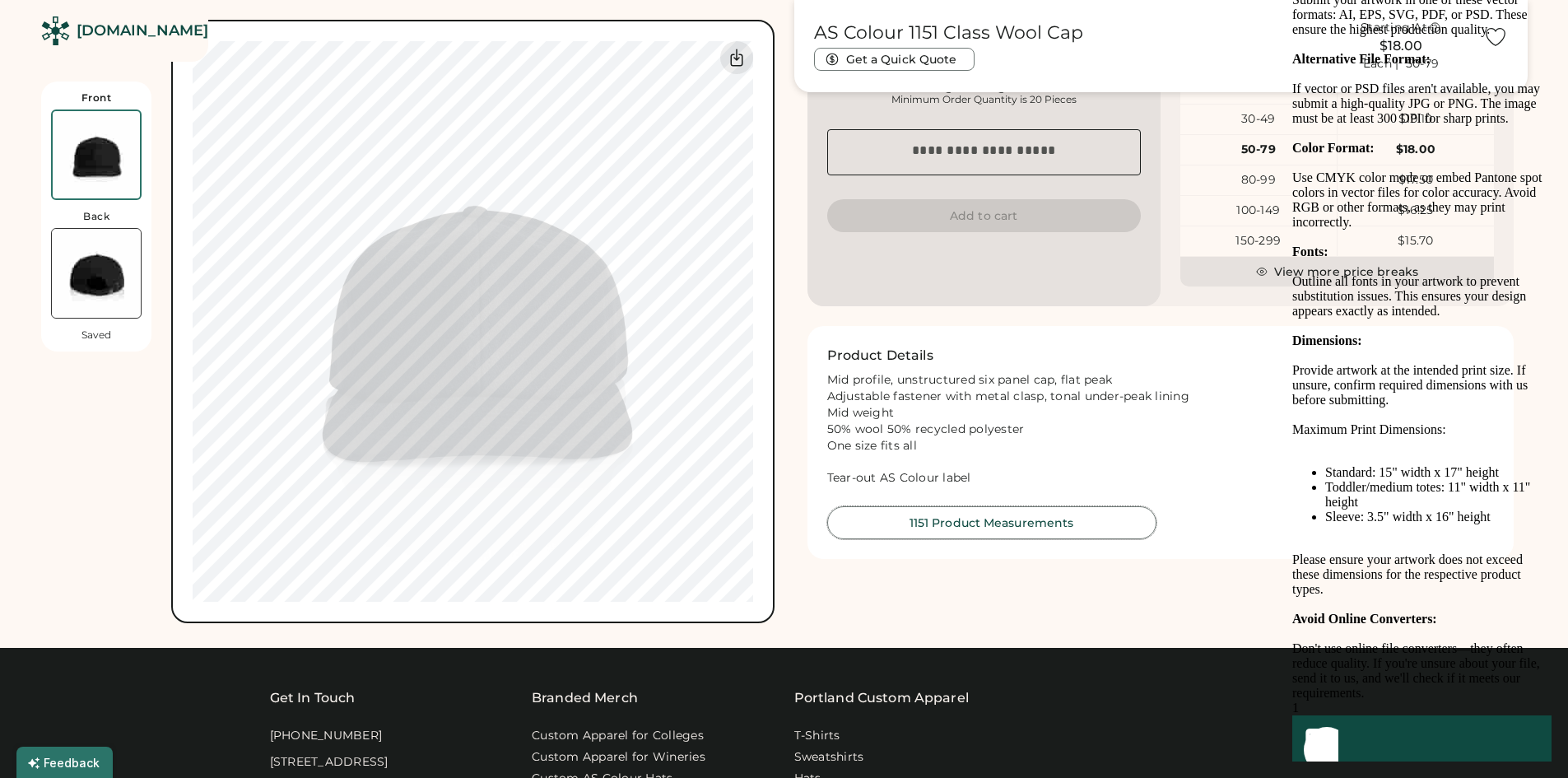
click at [974, 527] on button "1151 Product Measurements" at bounding box center [992, 522] width 330 height 32
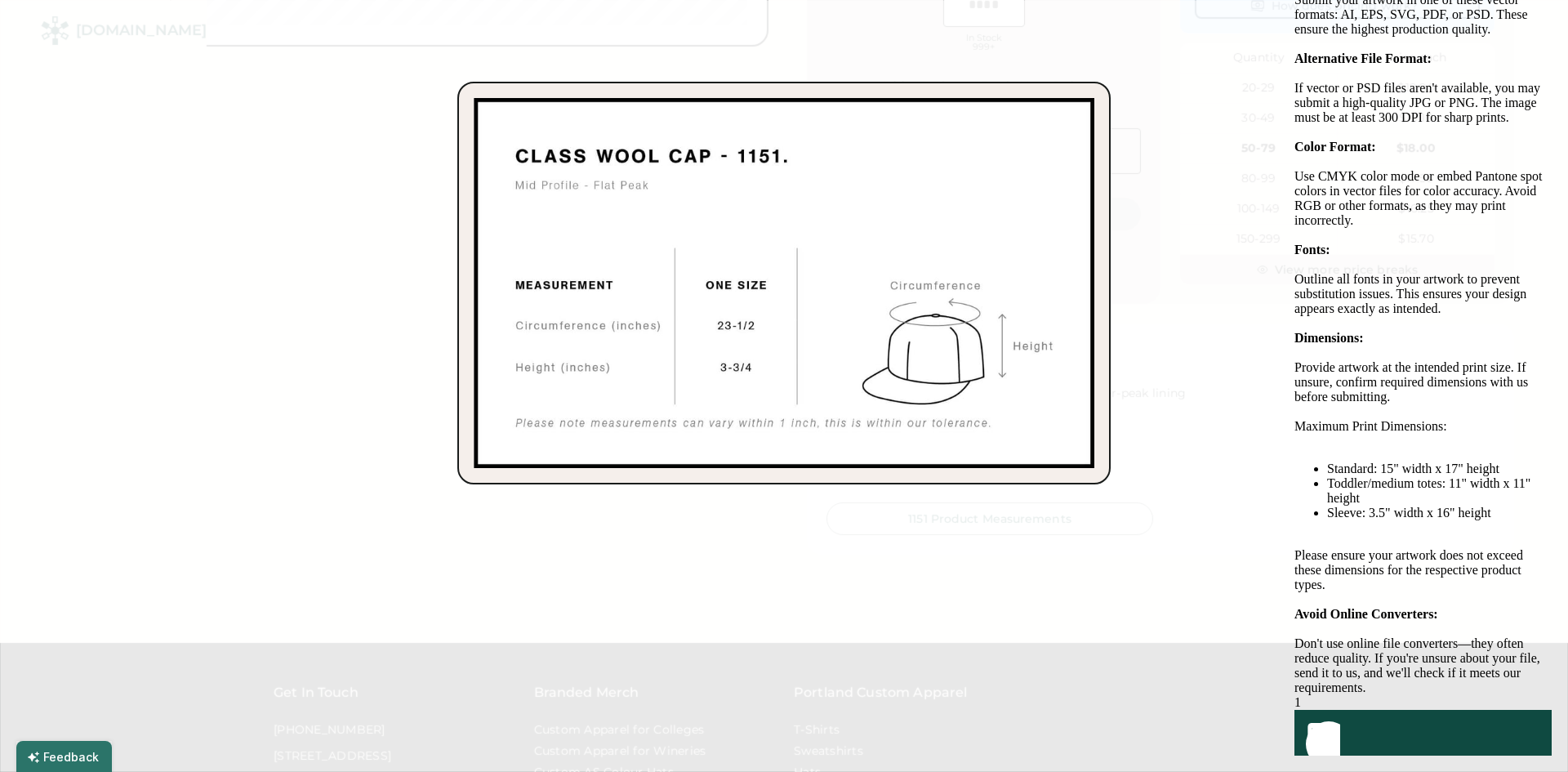
click at [1181, 212] on div at bounding box center [784, 386] width 1568 height 772
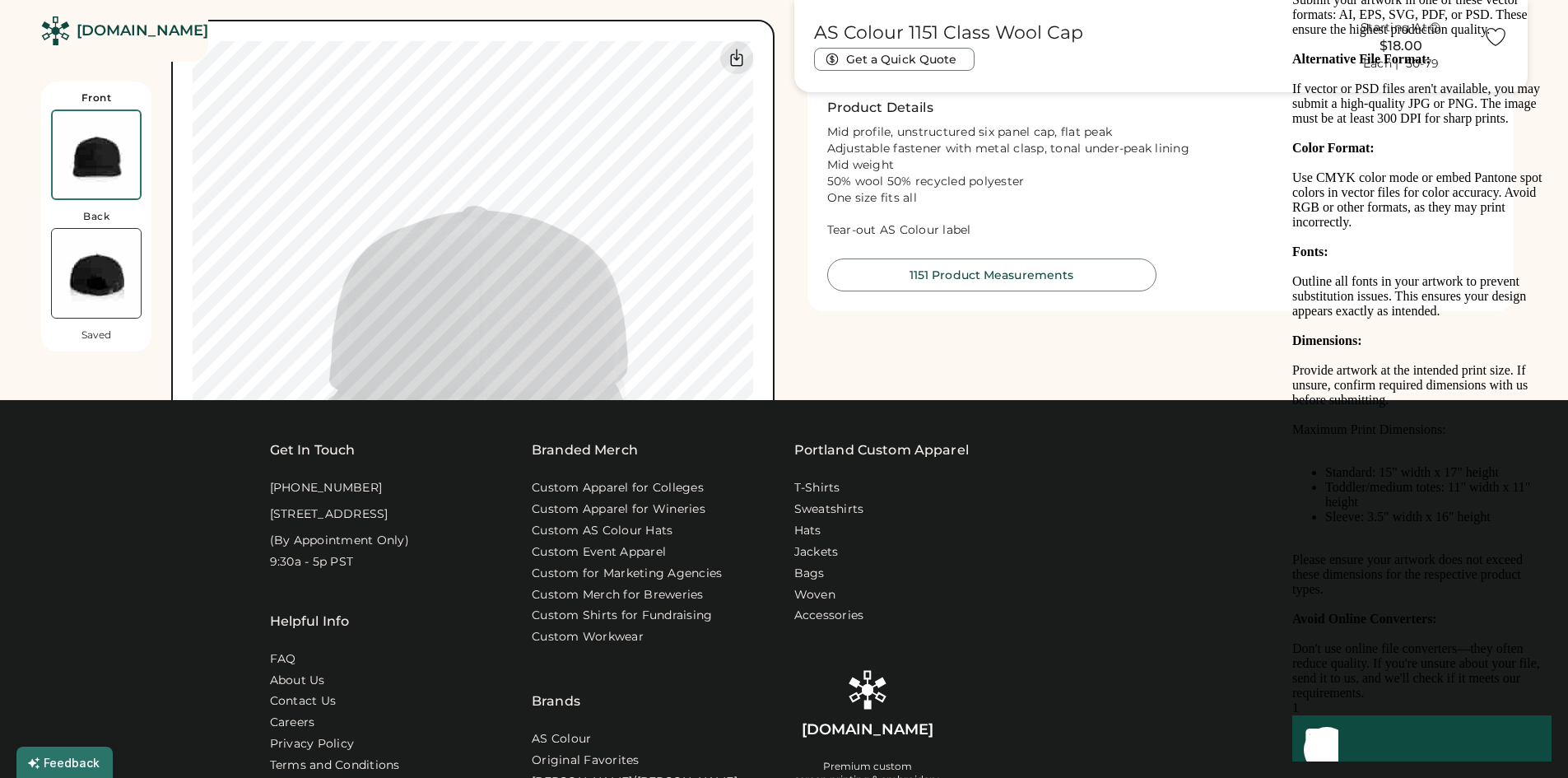
scroll to position [576, 0]
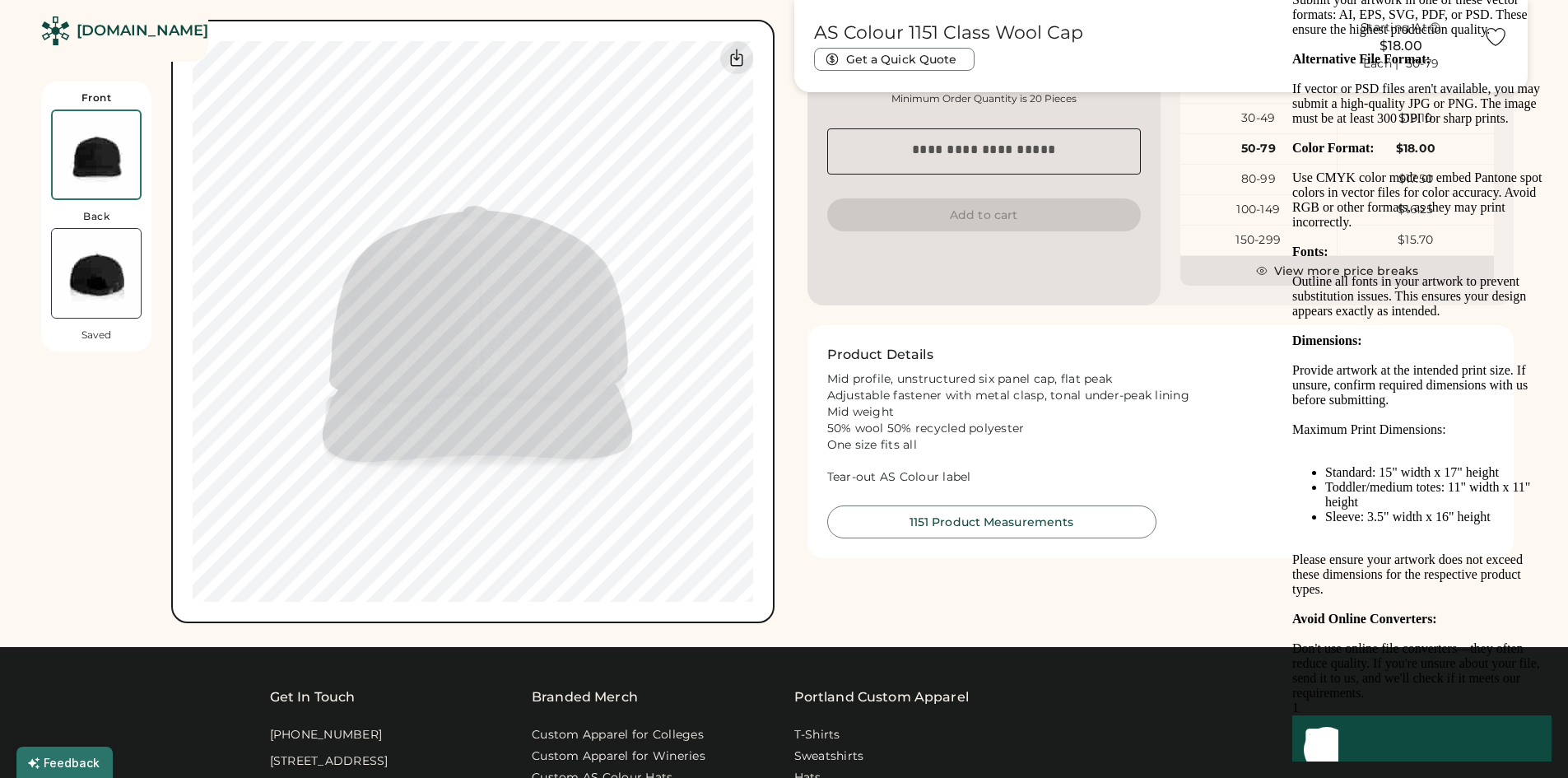
click at [1501, 676] on div "Don't use online file converters—they often reduce quality. If you're unsure ab…" at bounding box center [1421, 671] width 260 height 59
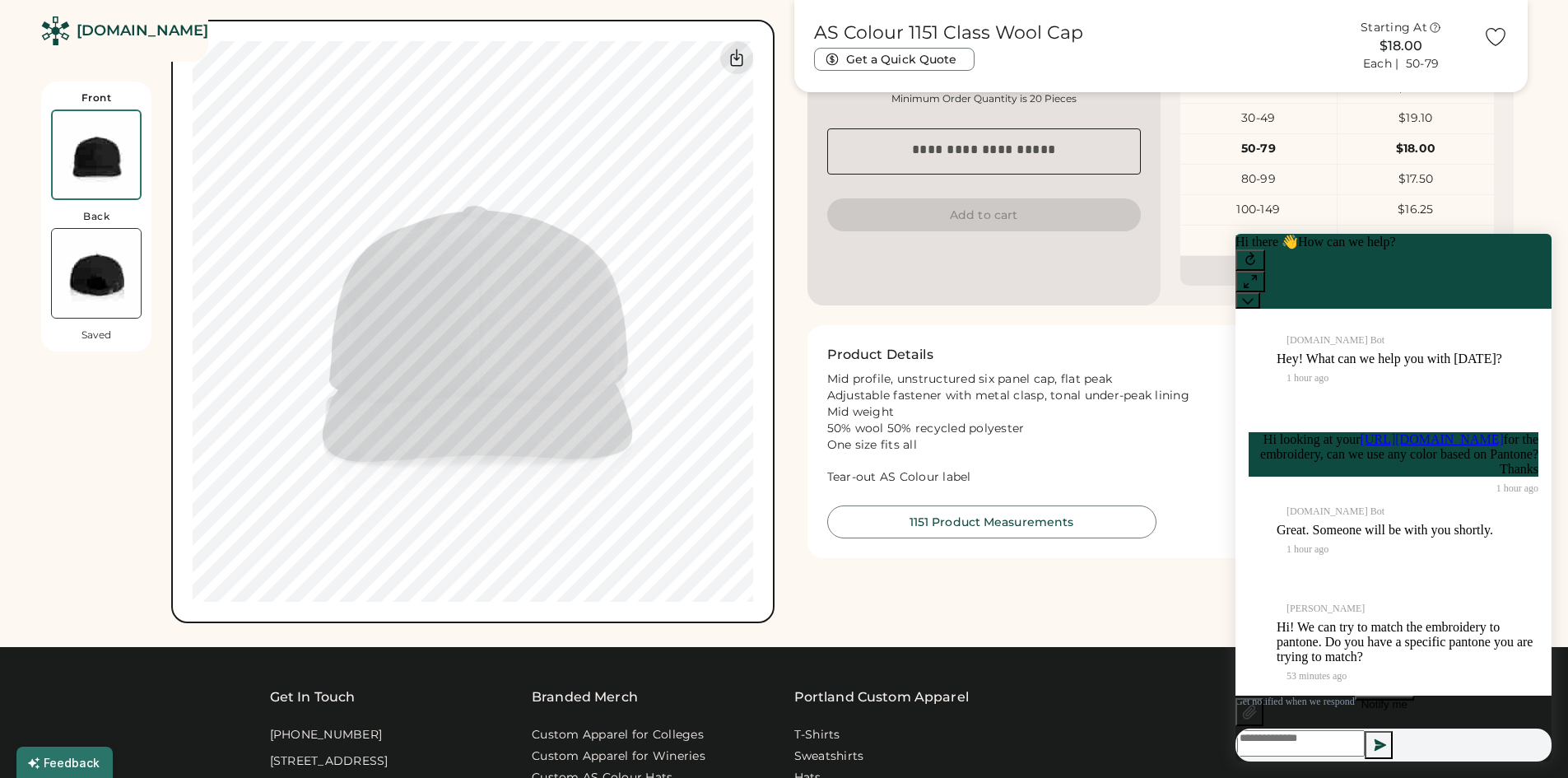
scroll to position [1251, 0]
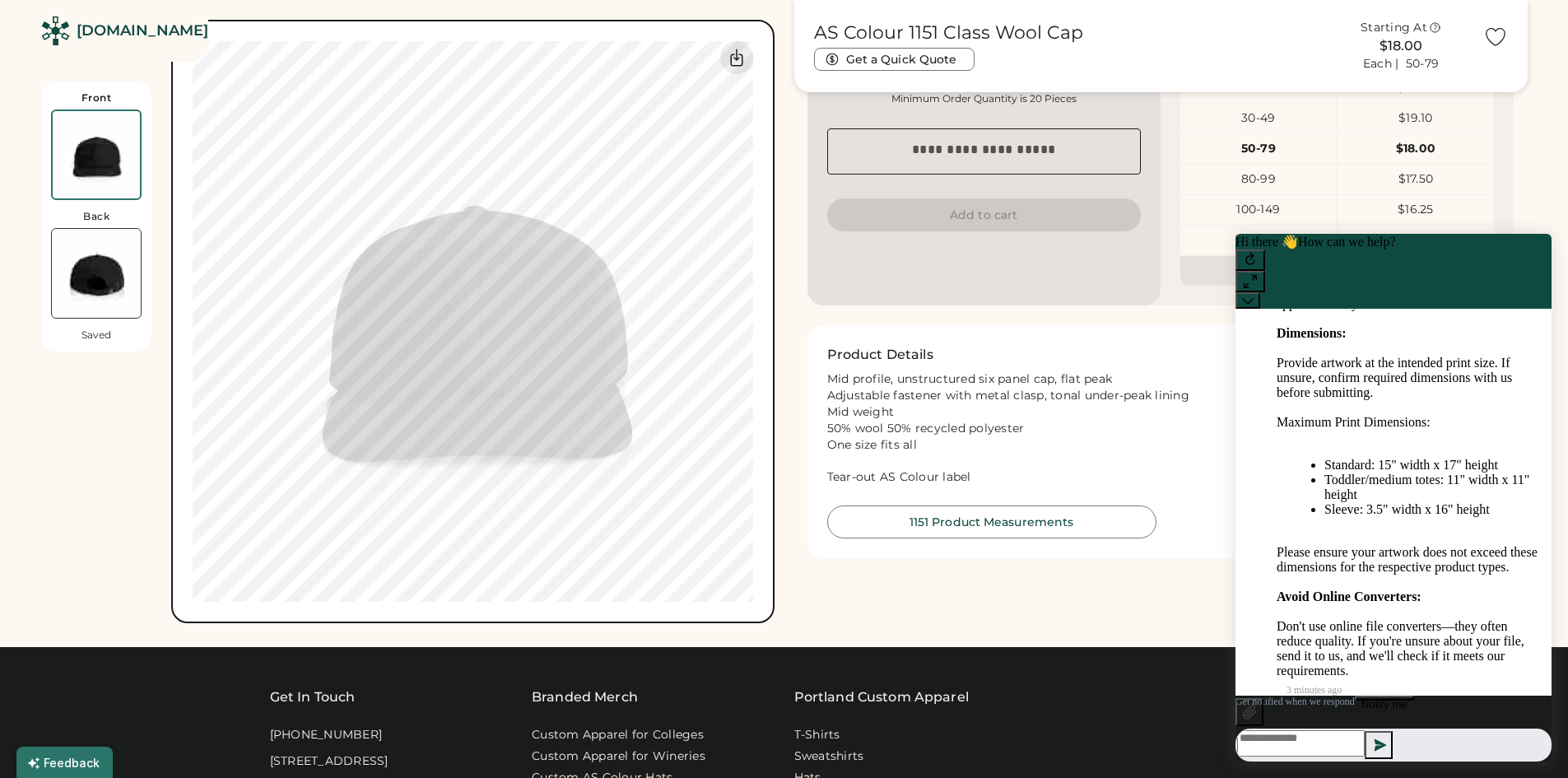
click at [1364, 736] on textarea at bounding box center [1300, 743] width 128 height 27
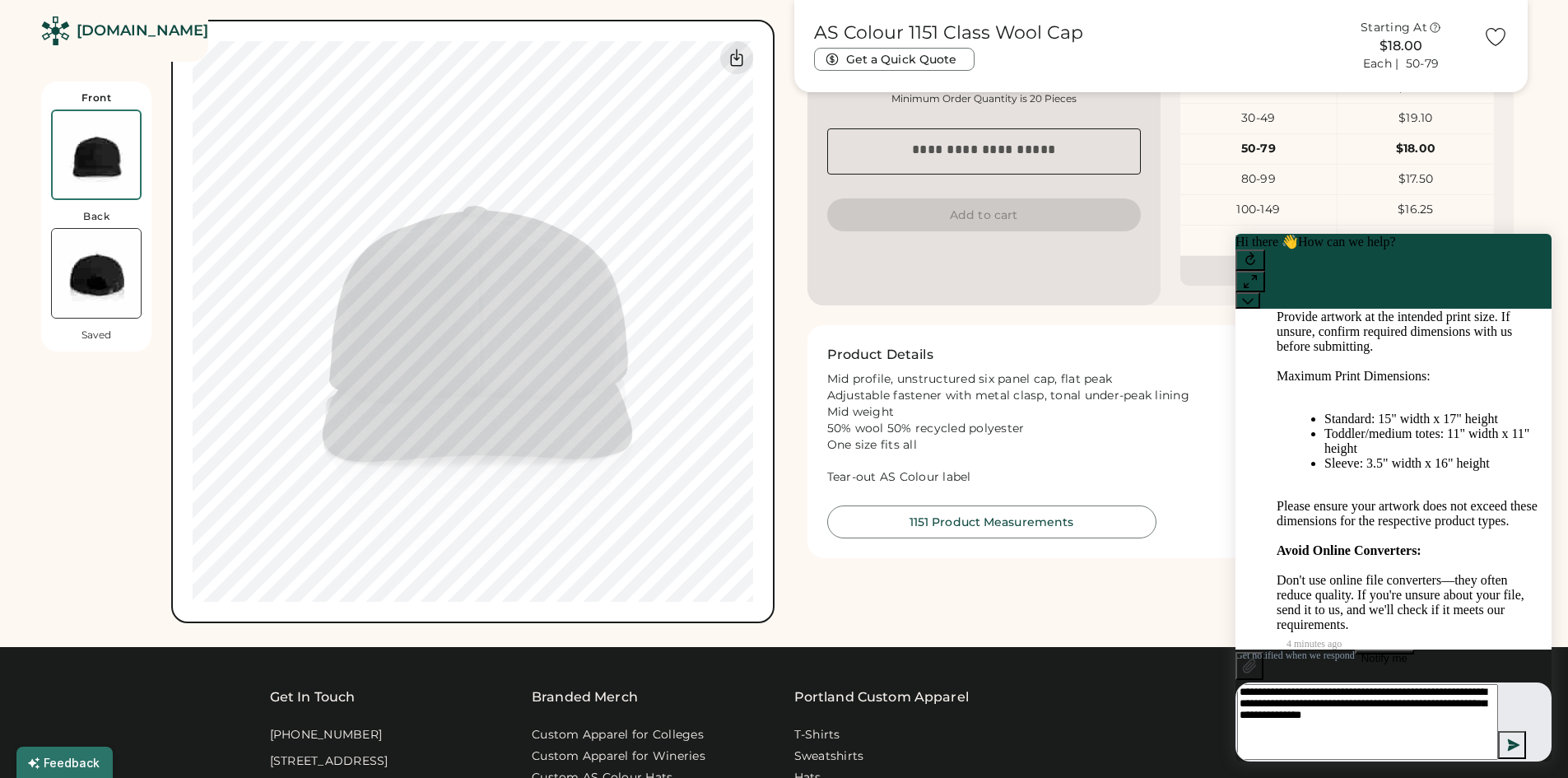
click at [1432, 698] on textarea "**********" at bounding box center [1366, 721] width 261 height 76
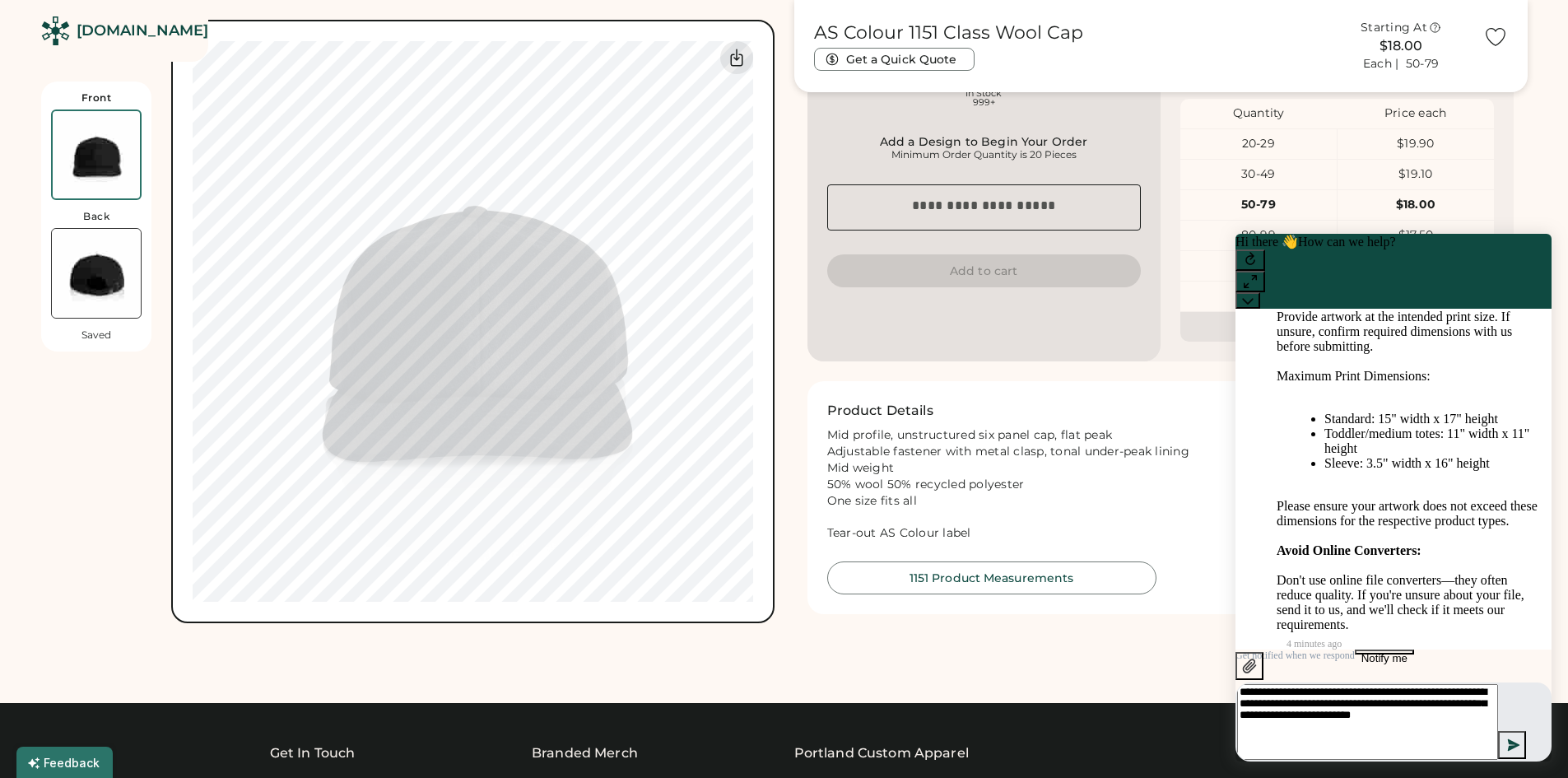
scroll to position [495, 0]
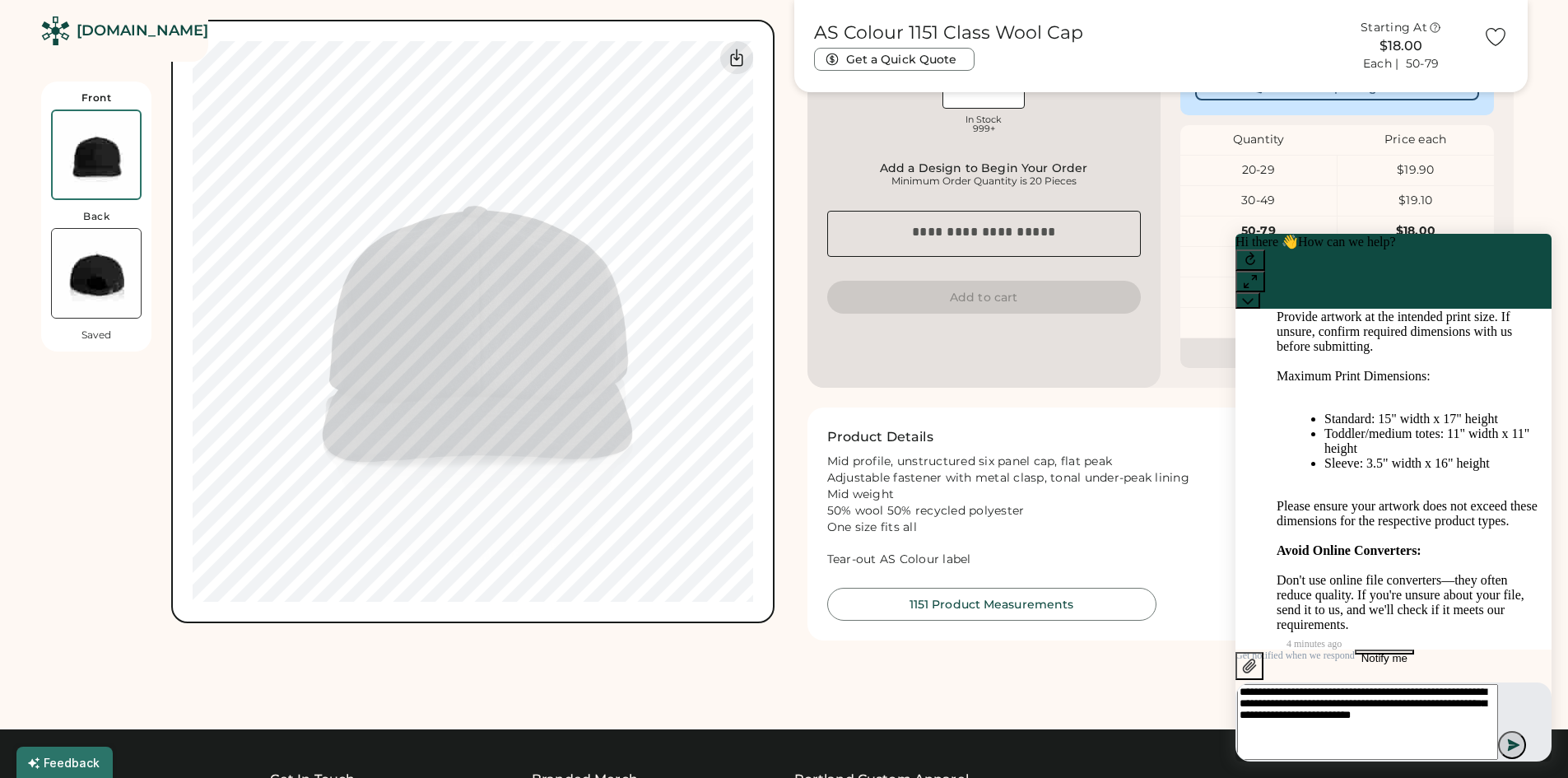
type textarea "**********"
click at [1520, 737] on icon at bounding box center [1513, 745] width 17 height 17
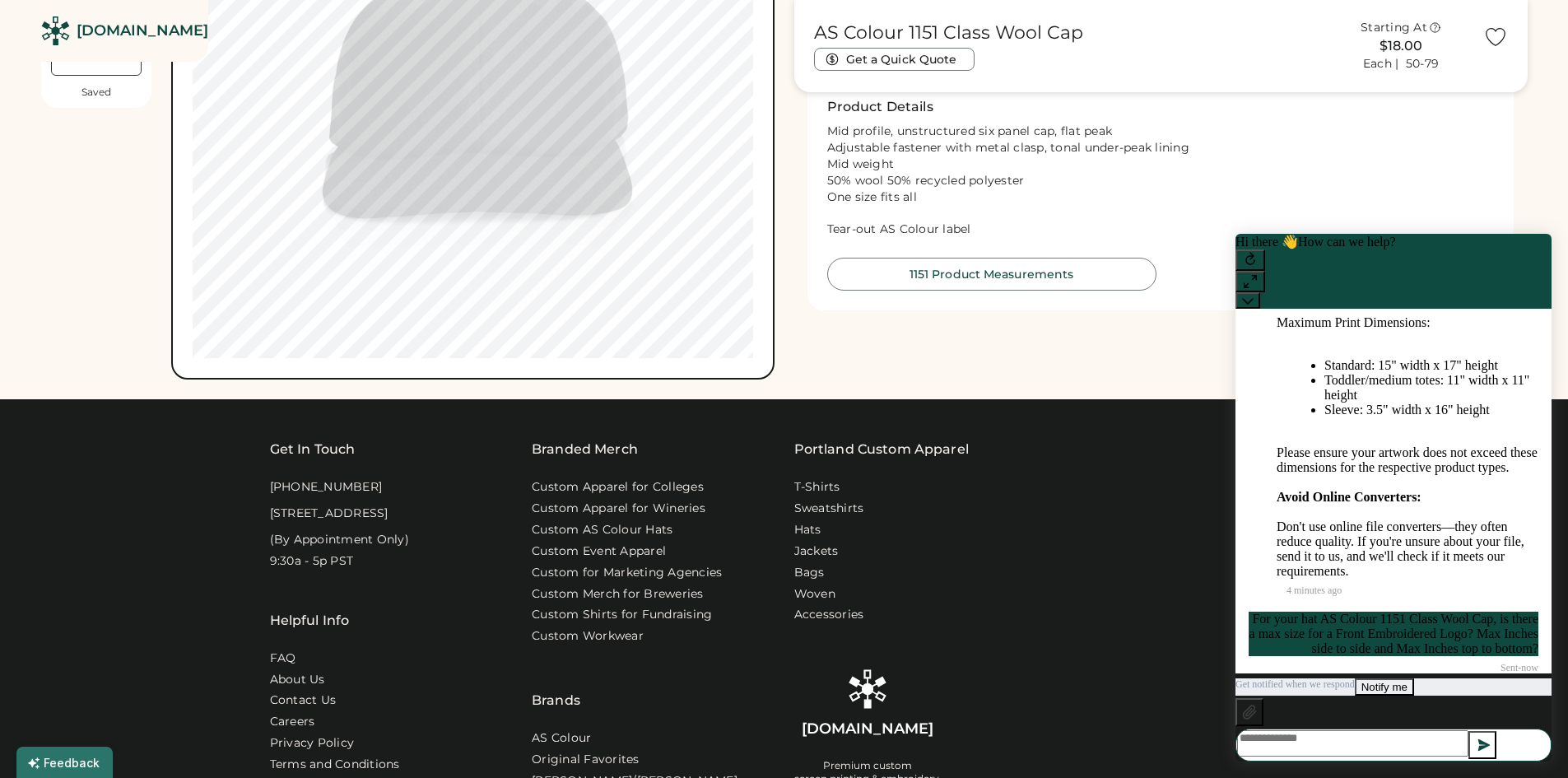
scroll to position [0, 0]
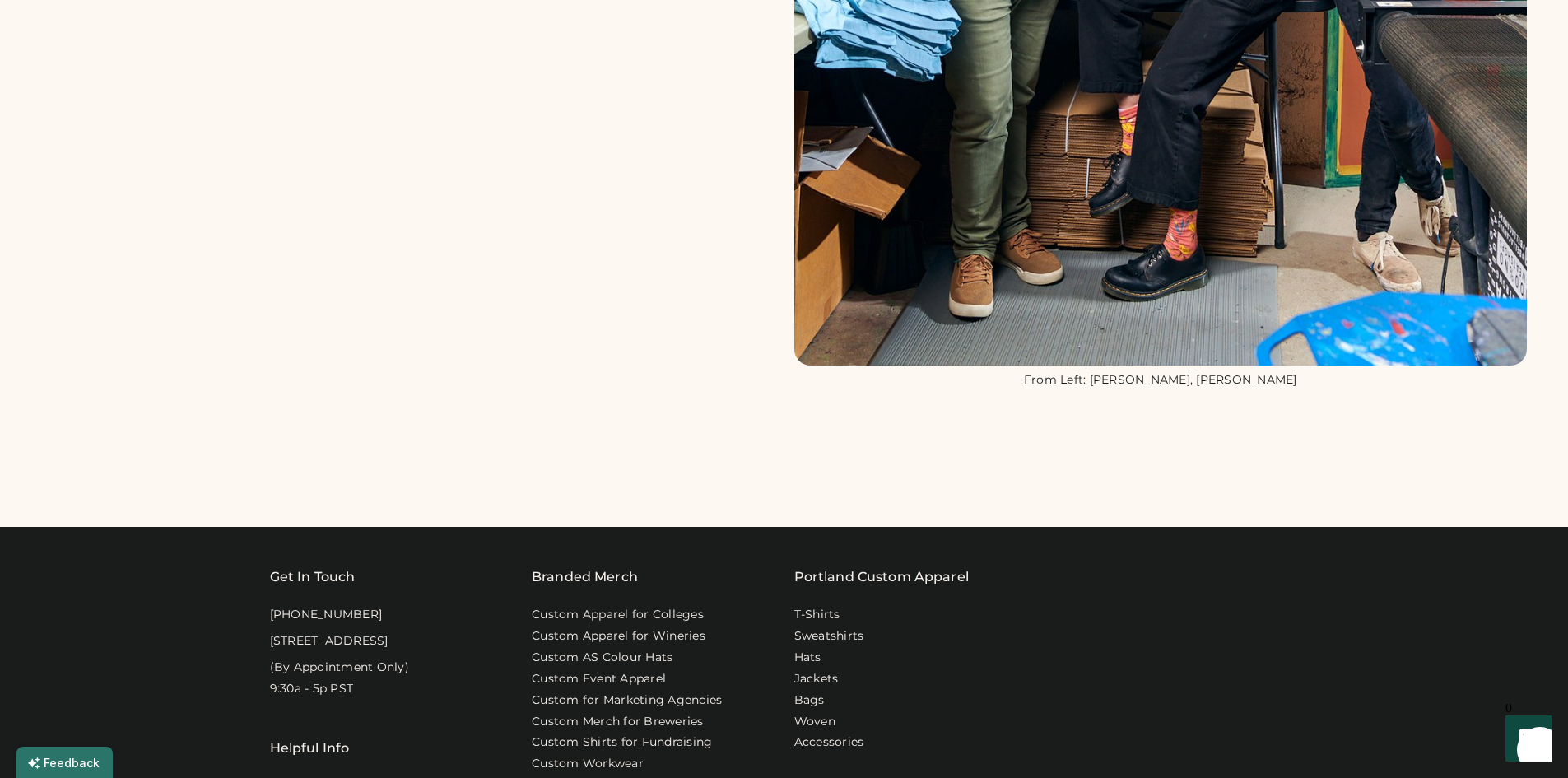
scroll to position [1399, 0]
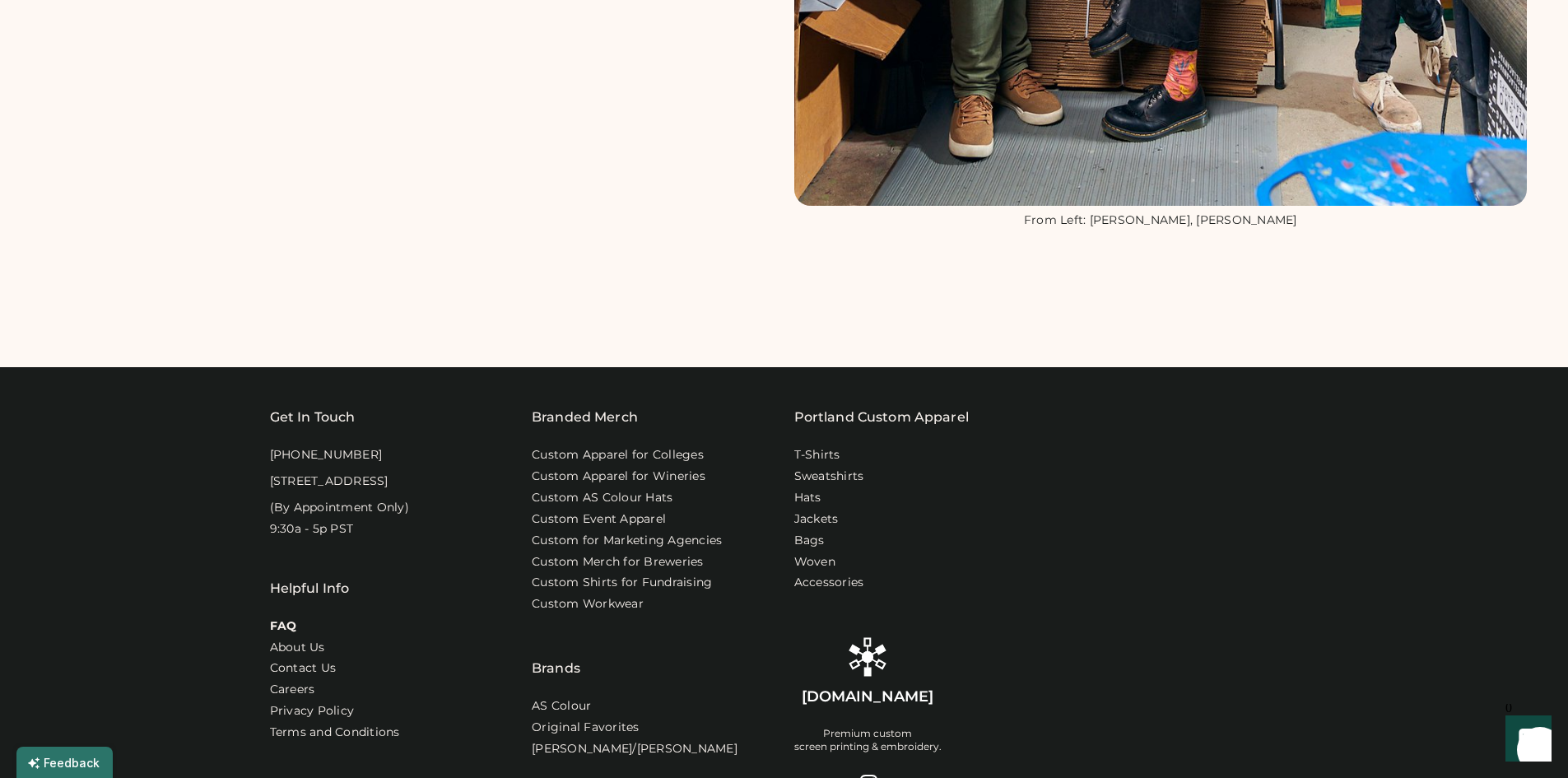
click at [289, 634] on link "FAQ" at bounding box center [283, 626] width 28 height 17
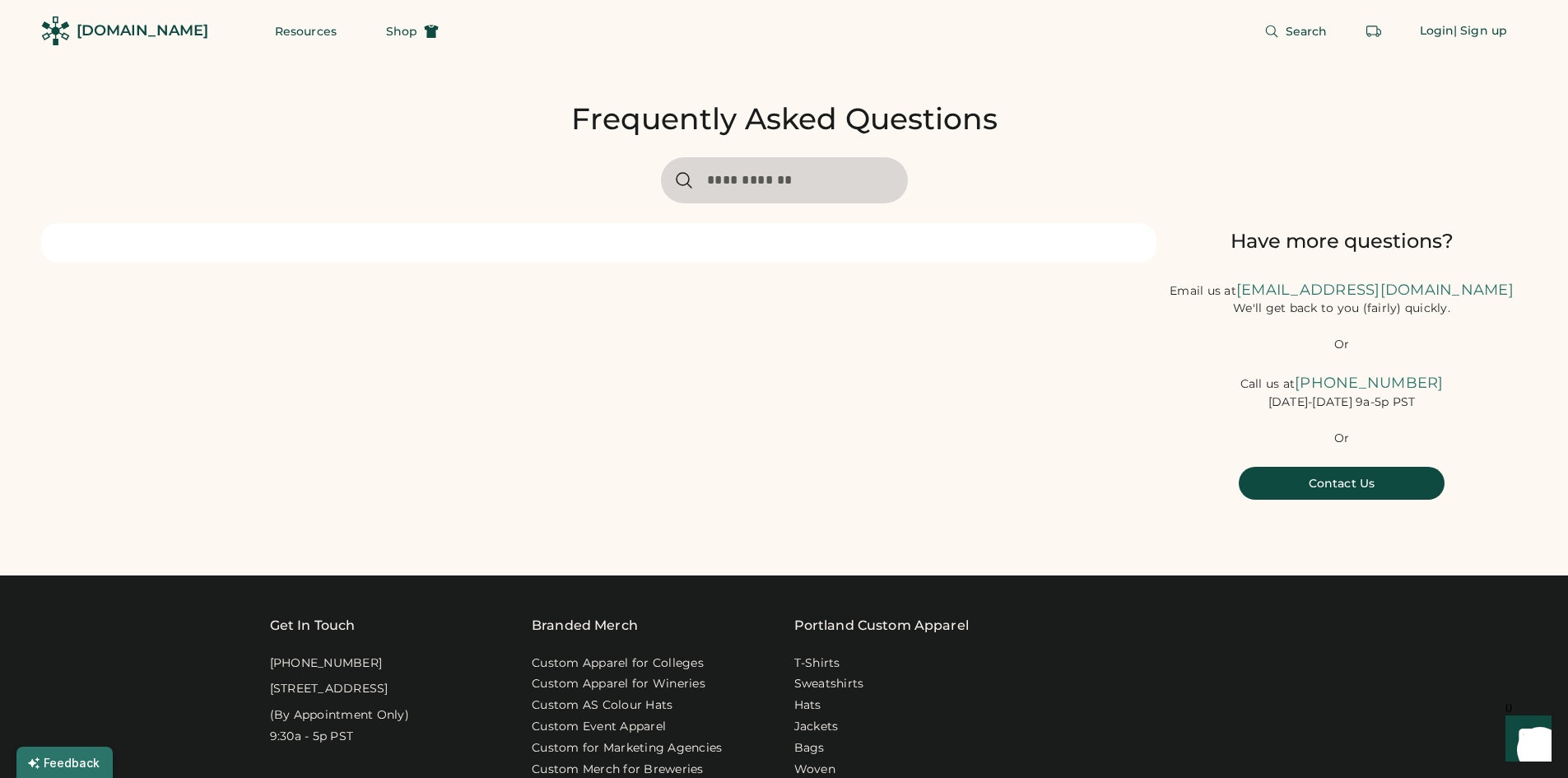
click at [738, 174] on input "input" at bounding box center [784, 180] width 247 height 46
click at [1040, 192] on div "Frequently Asked Questions Have more questions? Email us at [EMAIL_ADDRESS][DOM…" at bounding box center [784, 299] width 1485 height 474
drag, startPoint x: 1429, startPoint y: 300, endPoint x: 1250, endPoint y: 306, distance: 179.1
click at [1250, 306] on div "Email us at [EMAIL_ADDRESS][DOMAIN_NAME] We'll get back to you (fairly) quickly." at bounding box center [1341, 298] width 370 height 37
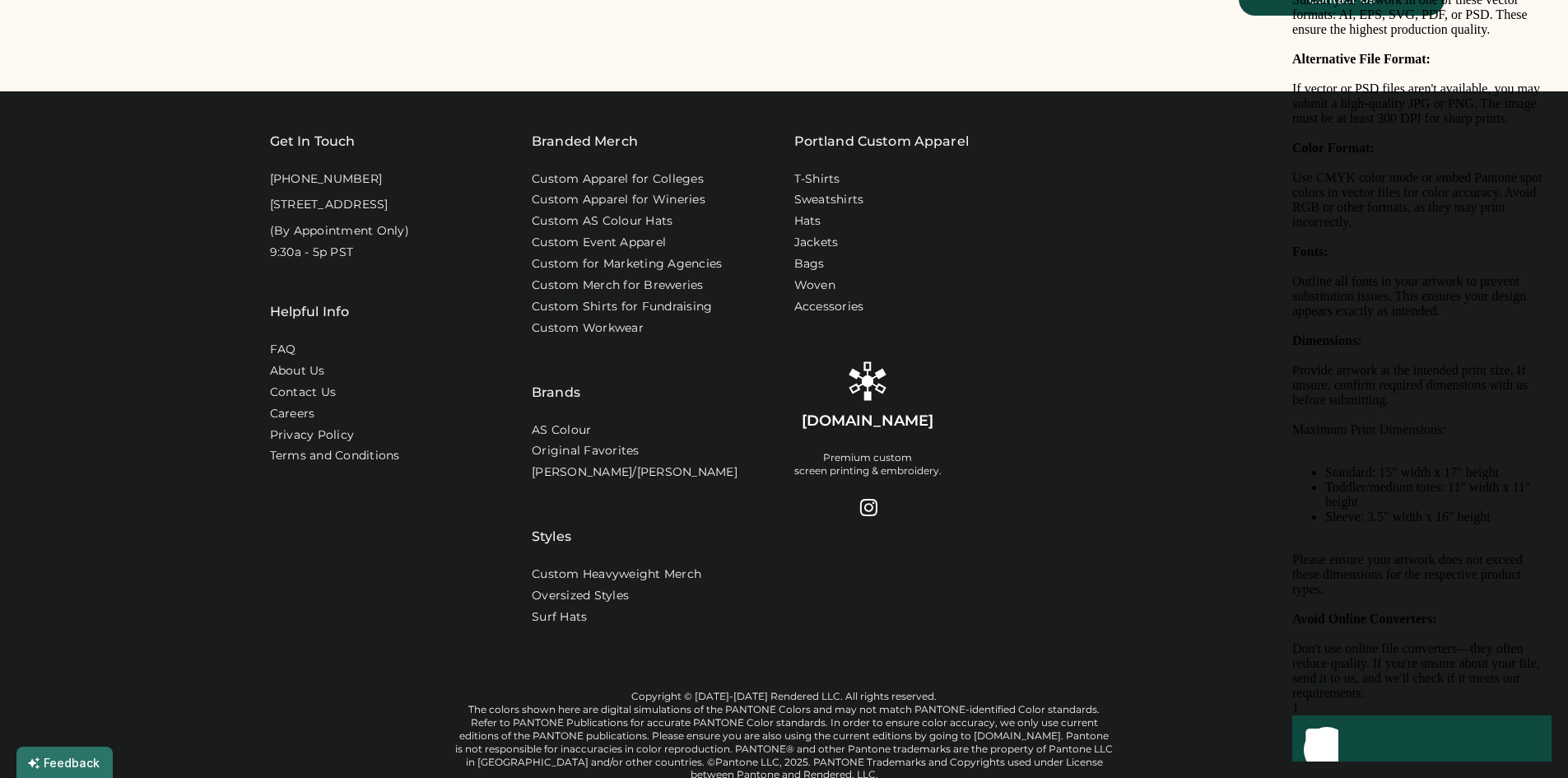
scroll to position [494, 0]
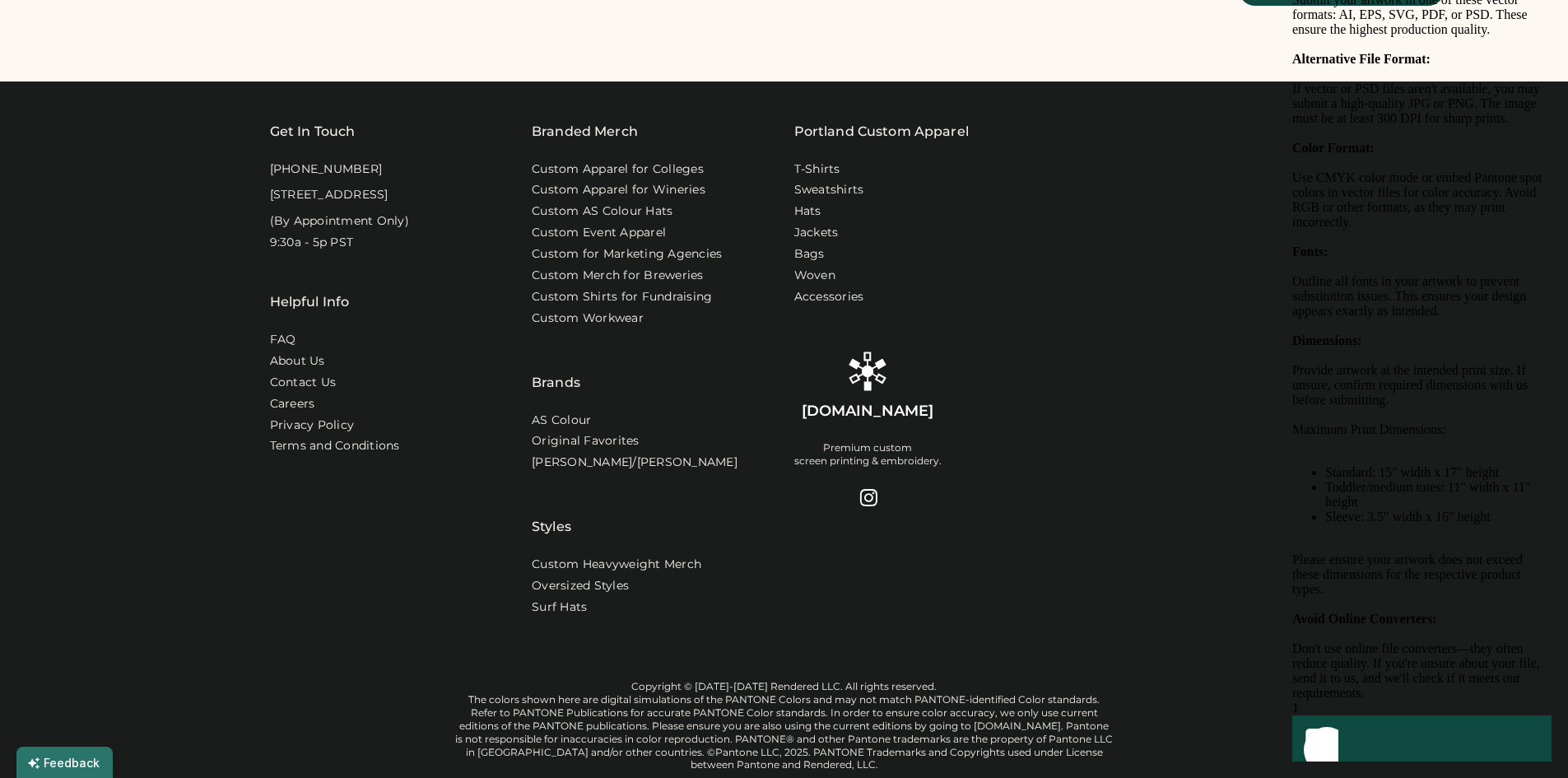
click at [1222, 640] on div "Get In Touch [PHONE_NUMBER] [STREET_ADDRESS] (By Appointment Only) 9:30a - 5p P…" at bounding box center [784, 381] width 1029 height 518
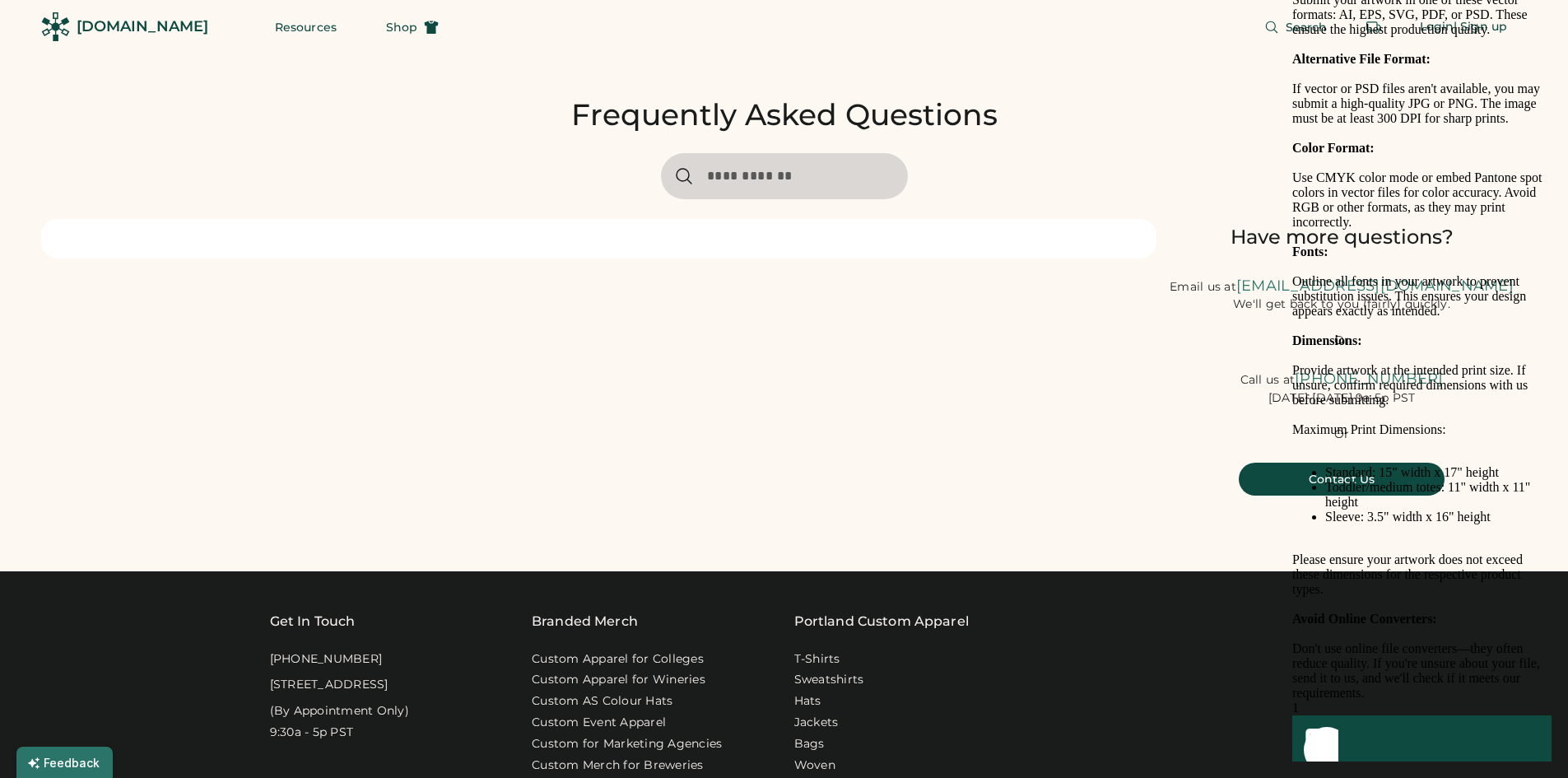
scroll to position [0, 0]
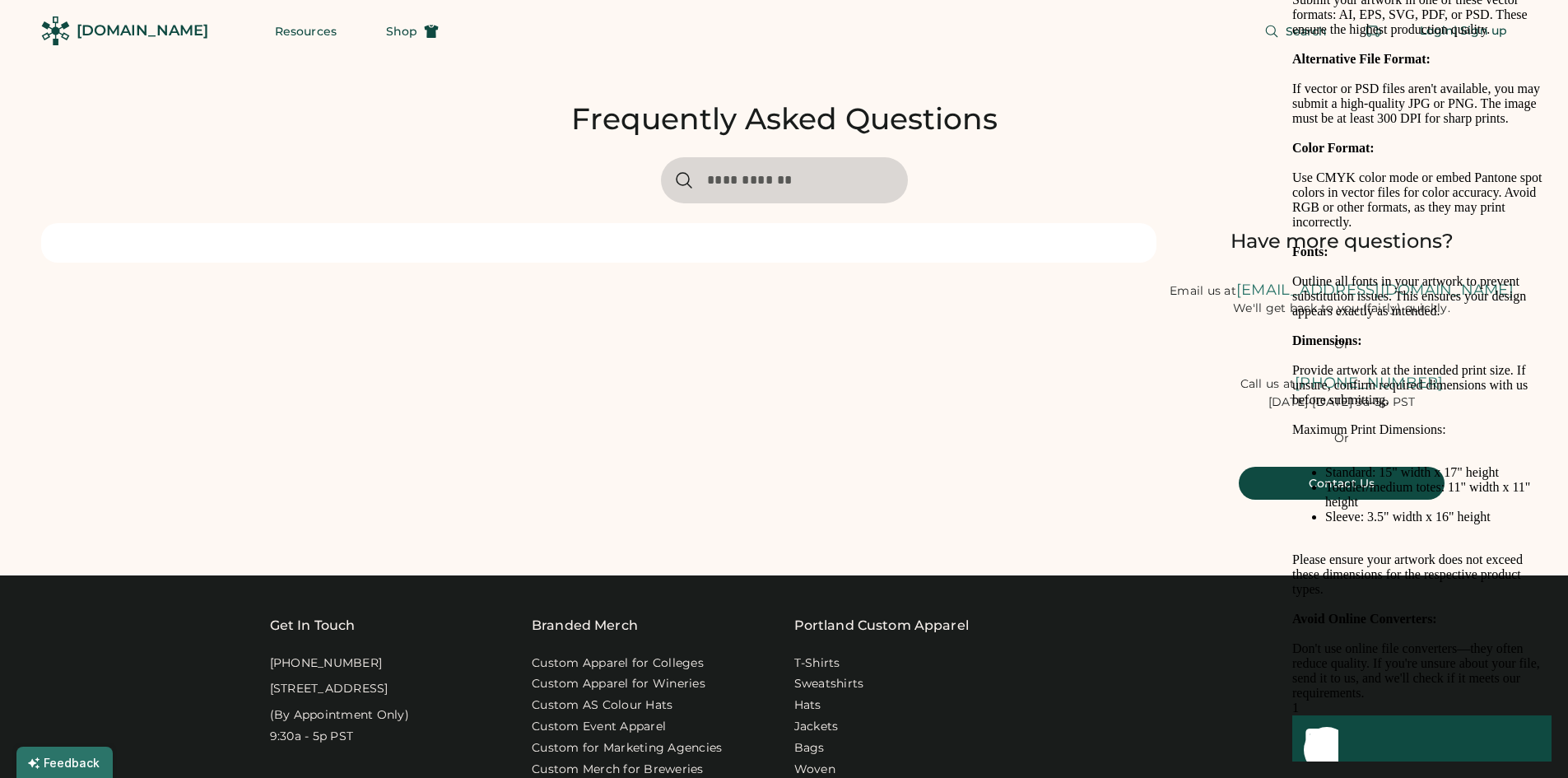
click at [1167, 317] on div "Email us at [EMAIL_ADDRESS][DOMAIN_NAME] We'll get back to you (fairly) quickly." at bounding box center [1341, 298] width 370 height 37
click at [1324, 732] on icon "Show" at bounding box center [1314, 738] width 19 height 20
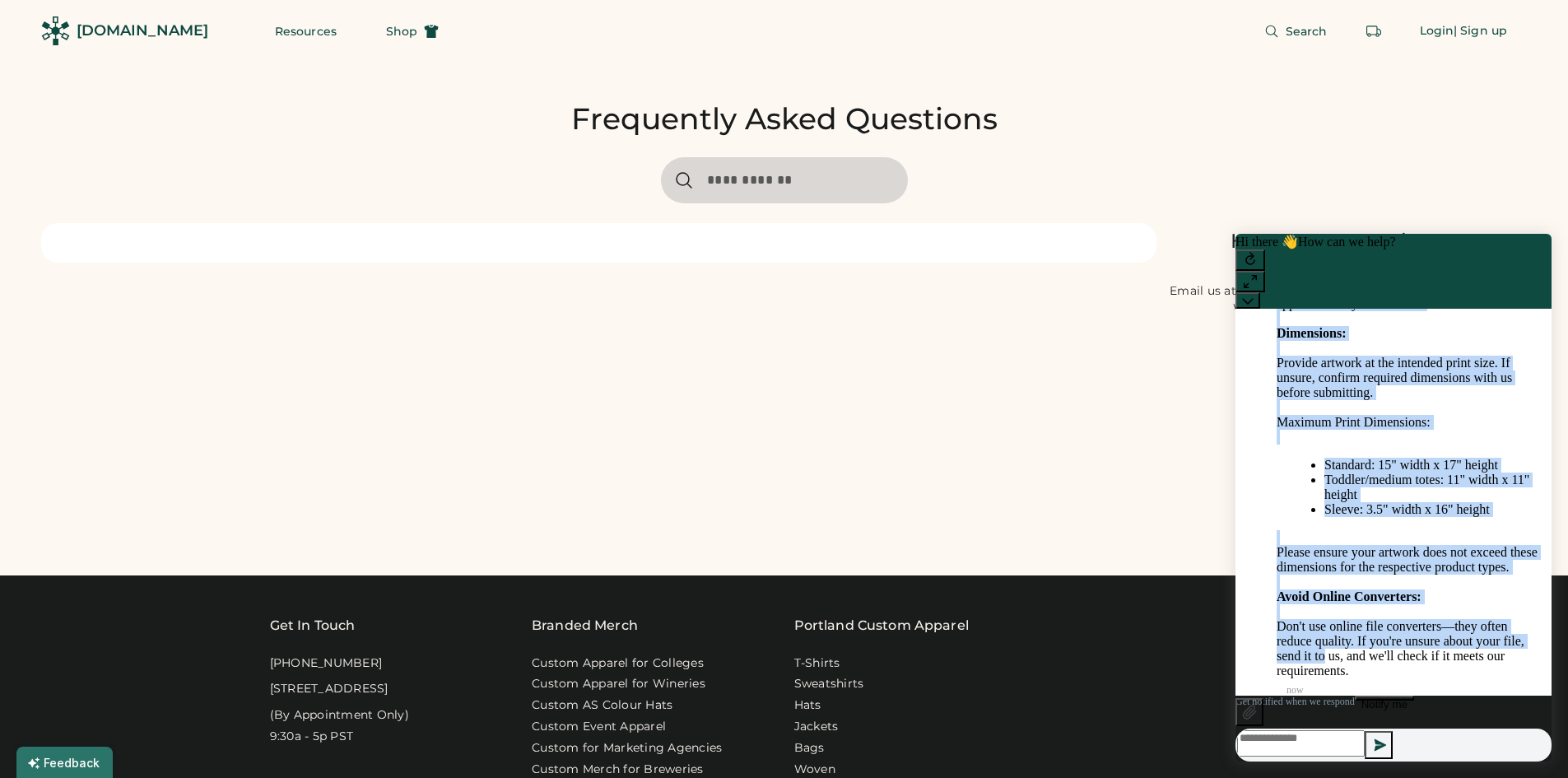
scroll to position [1251, 0]
drag, startPoint x: 1289, startPoint y: 428, endPoint x: 1443, endPoint y: 681, distance: 296.2
click at [1443, 678] on div "Great! We don't have a template for artwork, but we do have some specifications…" at bounding box center [1408, 287] width 262 height 782
copy div "File Format: Submit your artwork in one of these vector formats: AI, EPS, SVG, …"
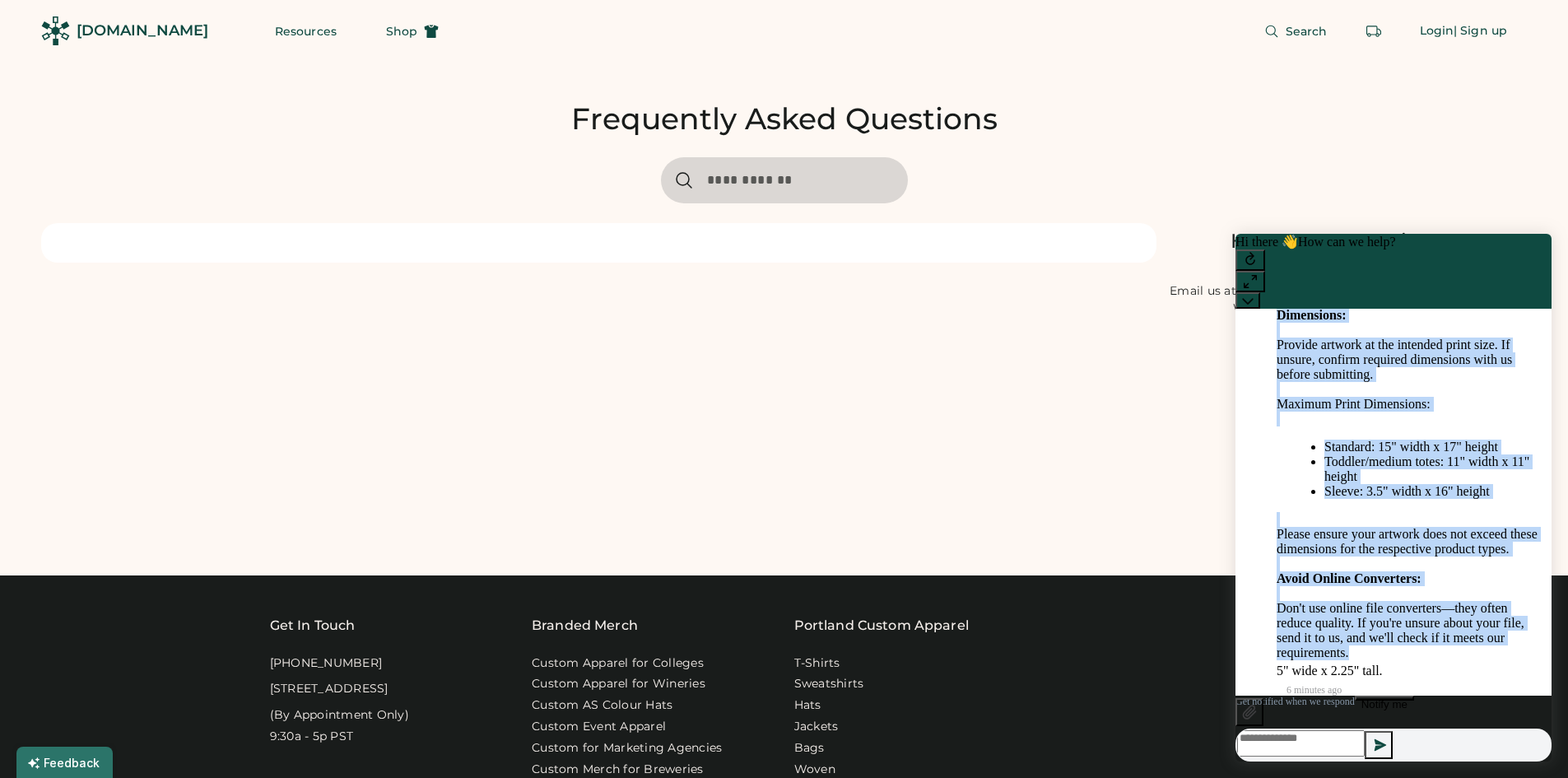
scroll to position [1285, 0]
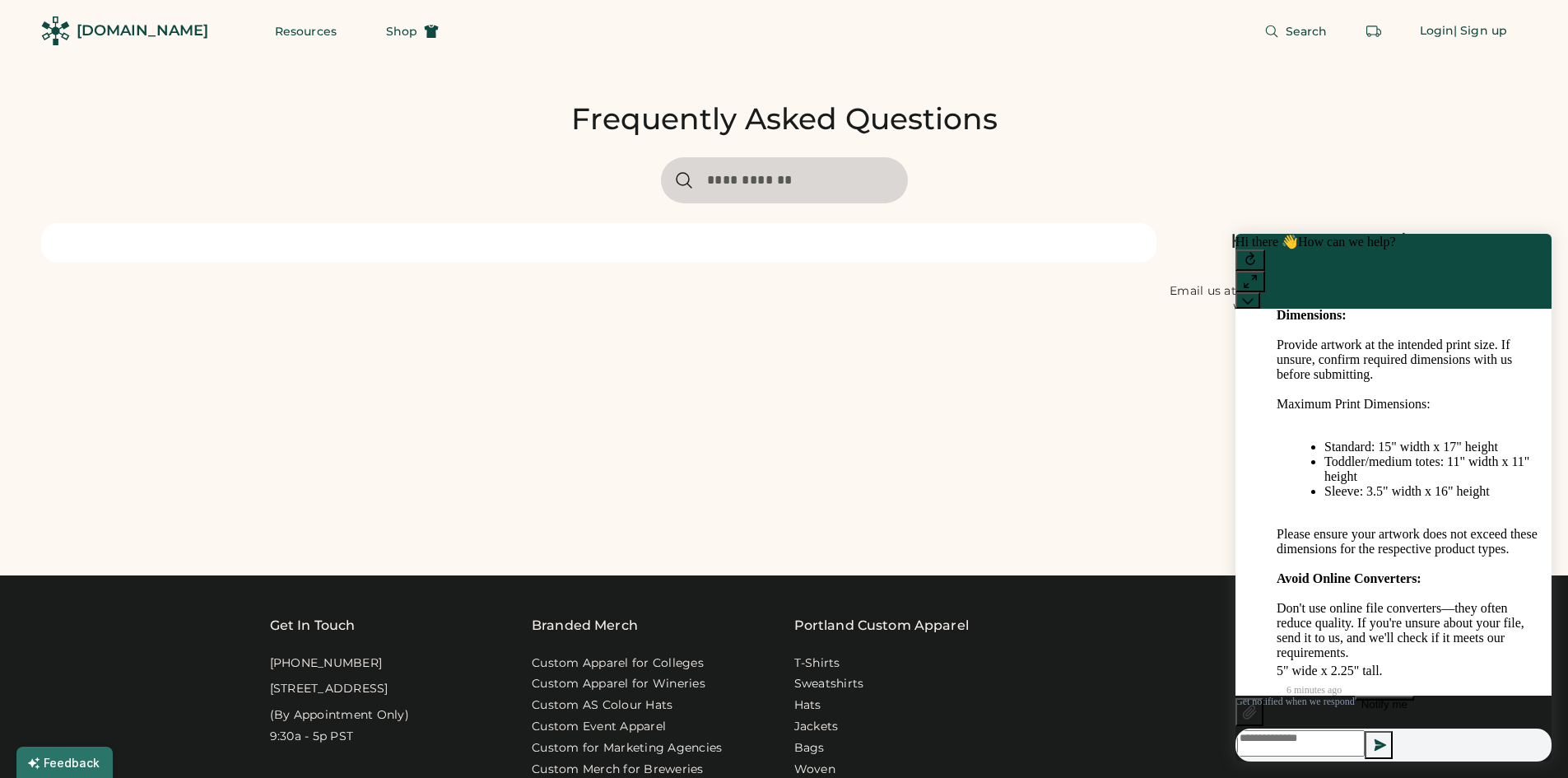
click at [1438, 678] on div "5" wide x 2.25" tall." at bounding box center [1408, 670] width 262 height 15
drag, startPoint x: 1382, startPoint y: 673, endPoint x: 1274, endPoint y: 667, distance: 108.2
click at [1274, 667] on div "Nate Great! We don't have a template for artwork, but we do have some specifica…" at bounding box center [1393, 277] width 289 height 833
copy div "5" wide x 2.25" tall."
